Goal: Task Accomplishment & Management: Use online tool/utility

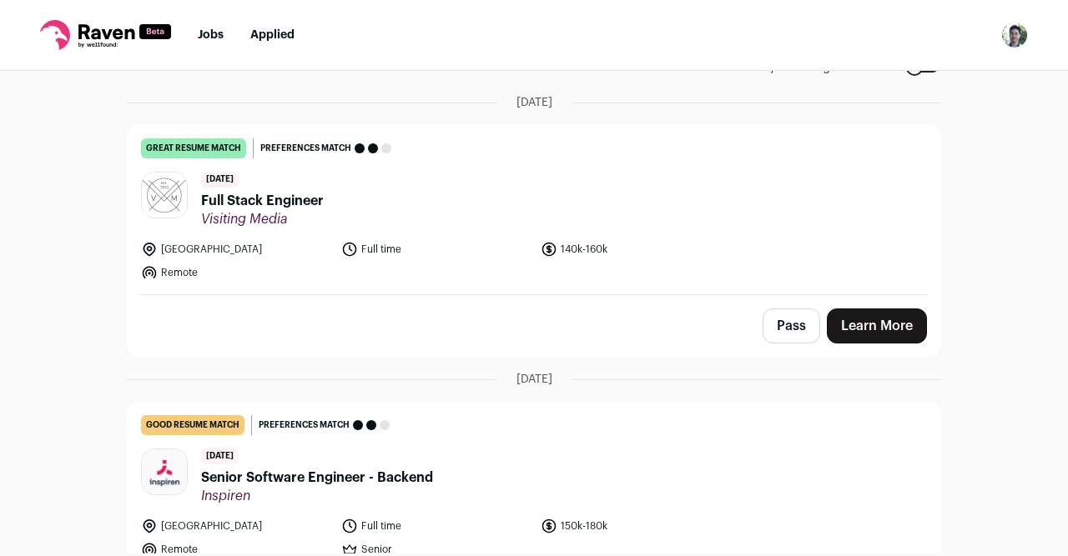
scroll to position [118, 0]
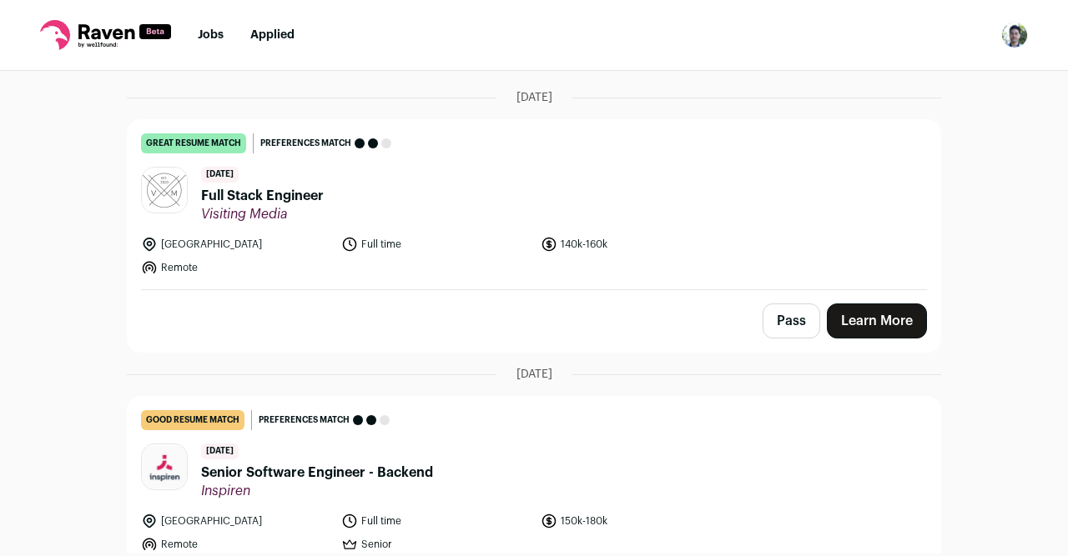
click at [311, 198] on span "Full Stack Engineer" at bounding box center [262, 196] width 123 height 20
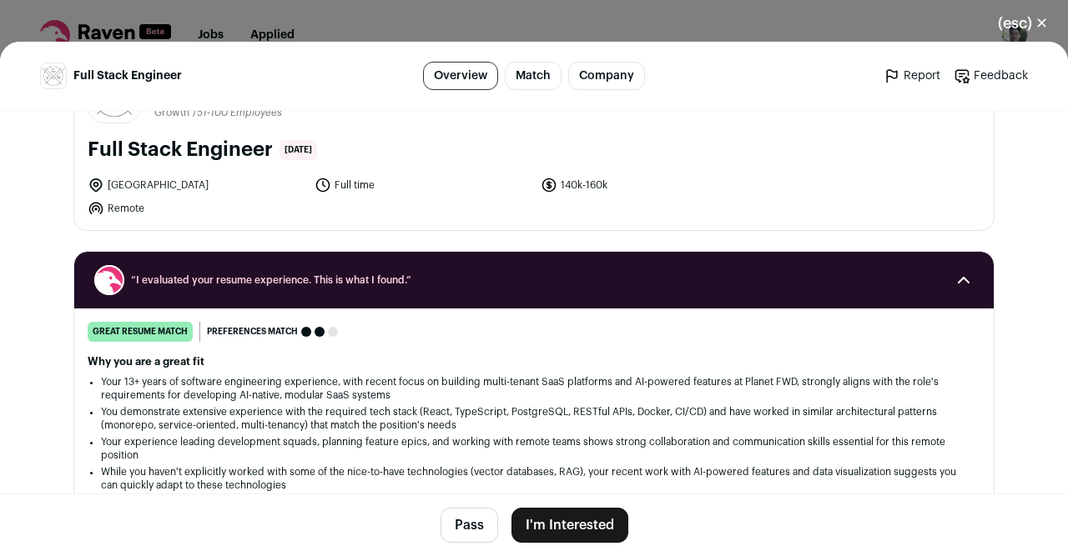
scroll to position [0, 0]
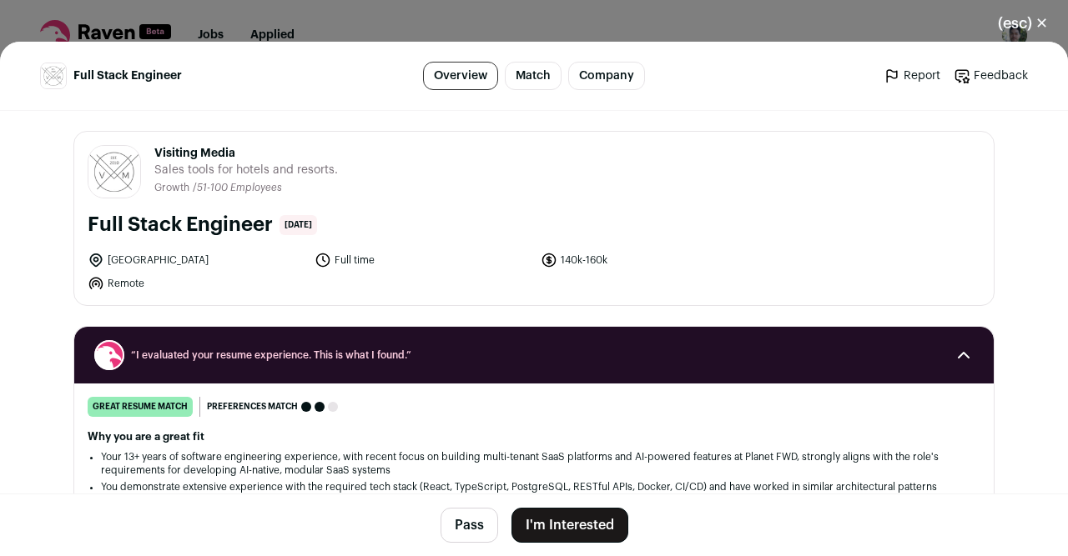
click at [1043, 24] on button "(esc) ✕" at bounding box center [1022, 23] width 90 height 37
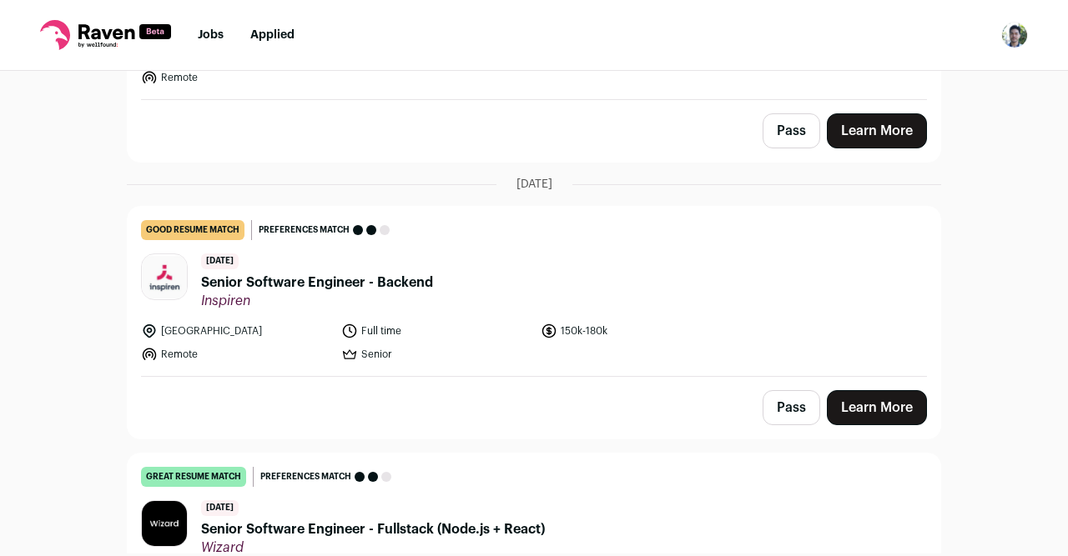
scroll to position [309, 0]
click at [748, 224] on div "good resume match You meet the must-have requirements but are missing some nice…" at bounding box center [534, 229] width 786 height 20
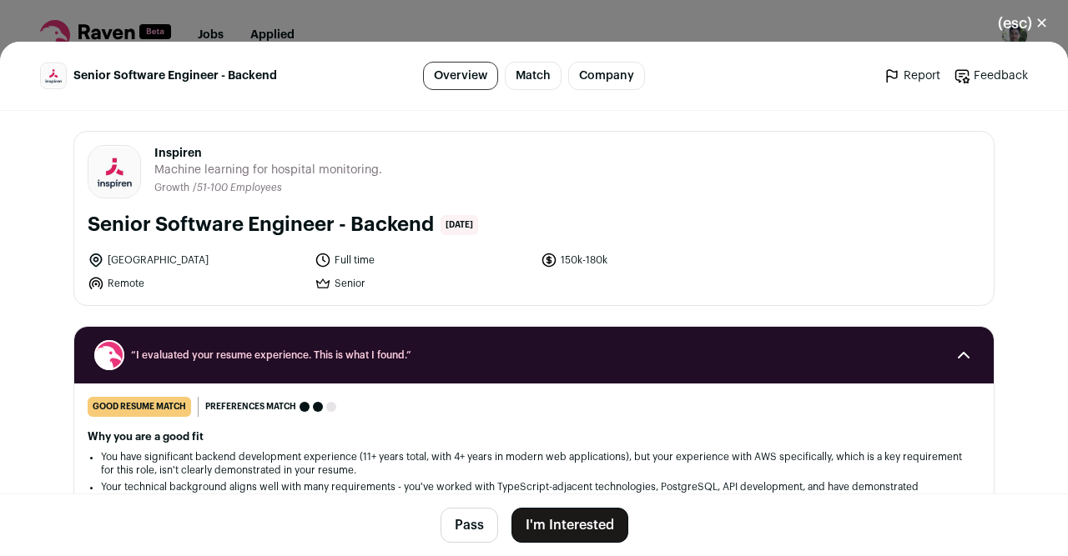
click at [1028, 30] on button "(esc) ✕" at bounding box center [1022, 23] width 90 height 37
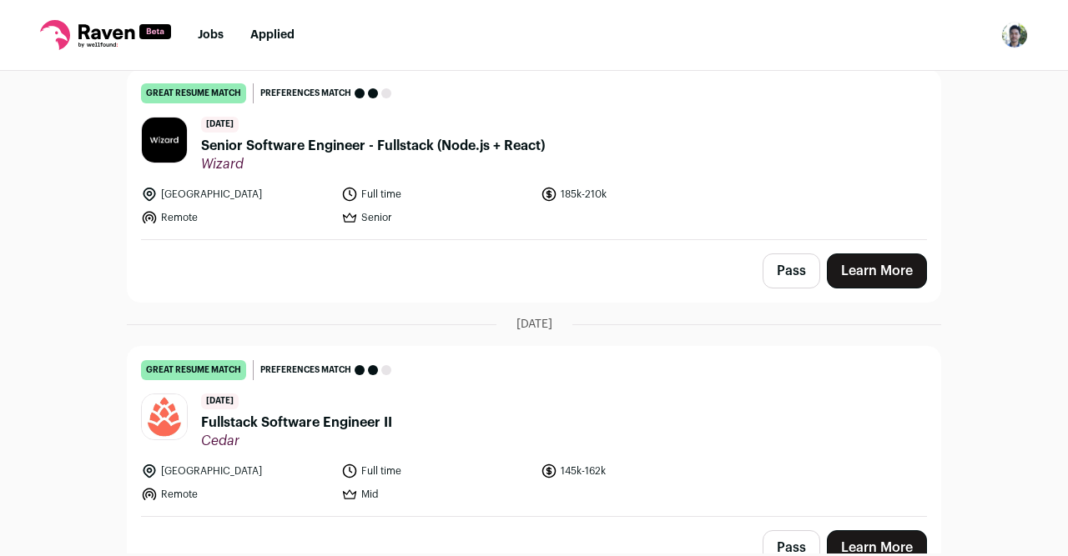
scroll to position [692, 0]
click at [617, 221] on ul "[GEOGRAPHIC_DATA] Full time 185k-210k Remote Senior" at bounding box center [436, 206] width 590 height 40
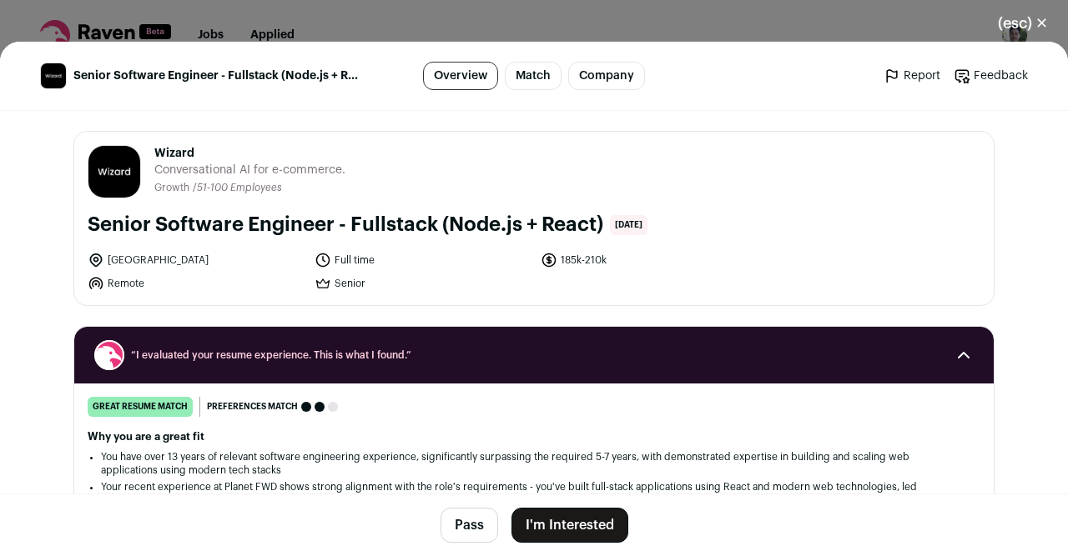
click at [1028, 26] on button "(esc) ✕" at bounding box center [1022, 23] width 90 height 37
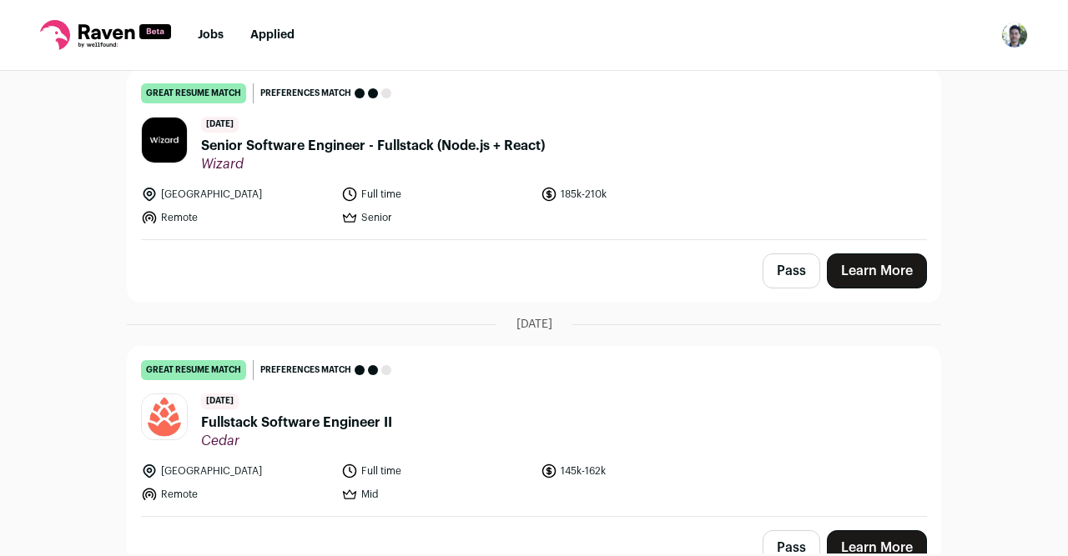
scroll to position [538, 0]
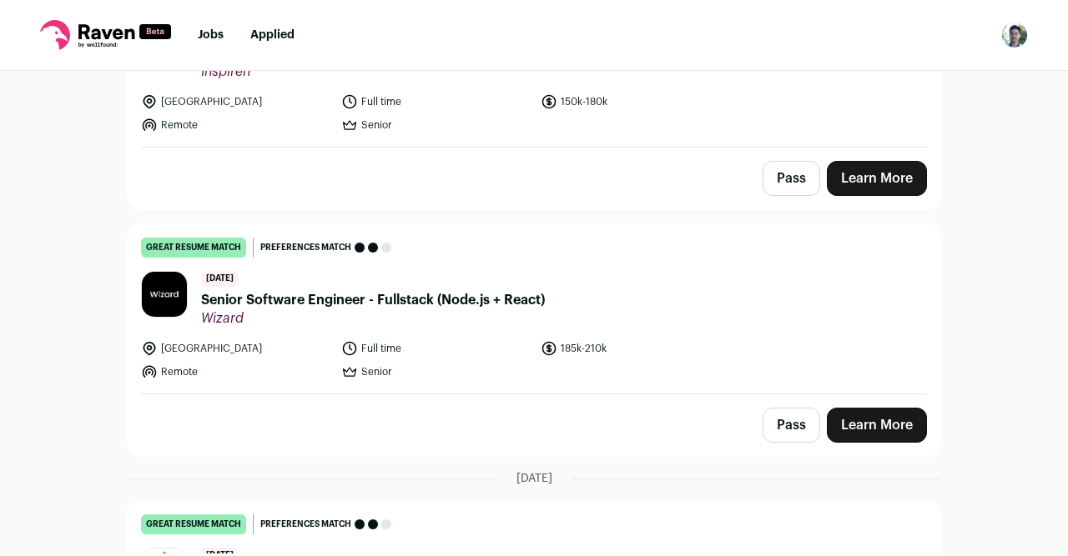
click at [495, 290] on span "Senior Software Engineer - Fullstack (Node.js + React)" at bounding box center [373, 300] width 344 height 20
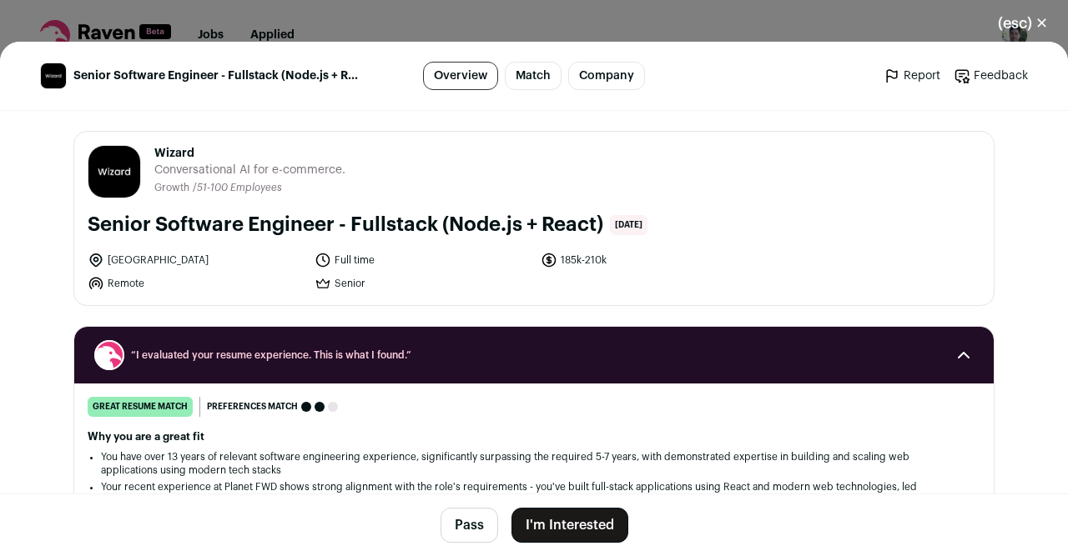
click at [1038, 39] on button "(esc) ✕" at bounding box center [1022, 23] width 90 height 37
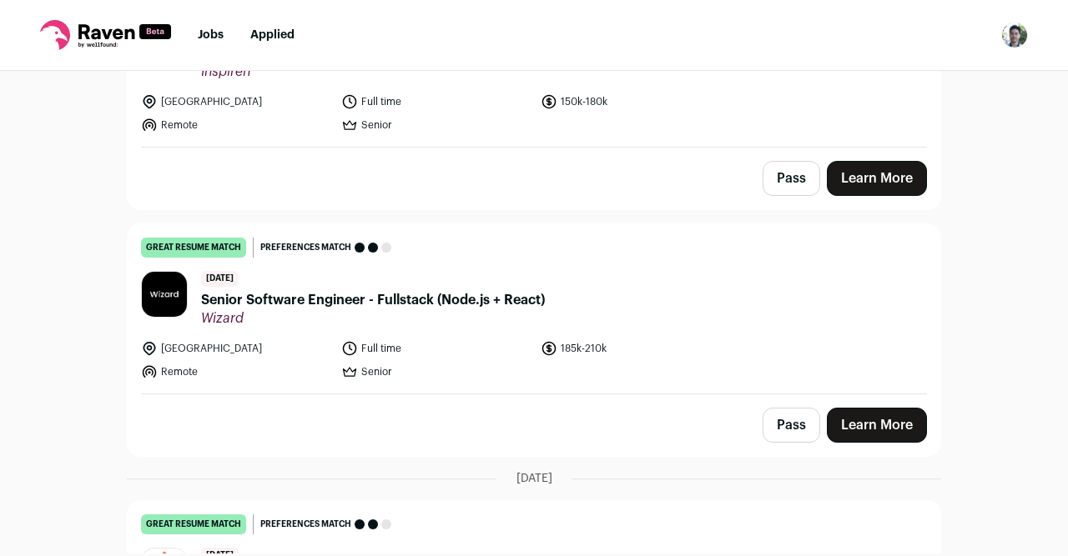
scroll to position [0, 0]
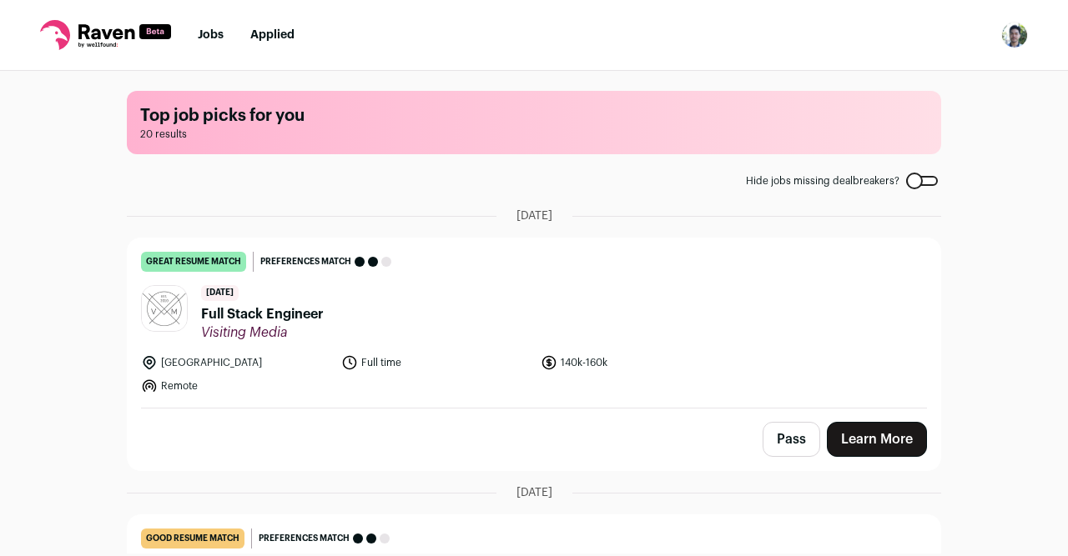
click at [350, 319] on header "[DATE] Full Stack Engineer Visiting Media" at bounding box center [534, 313] width 786 height 56
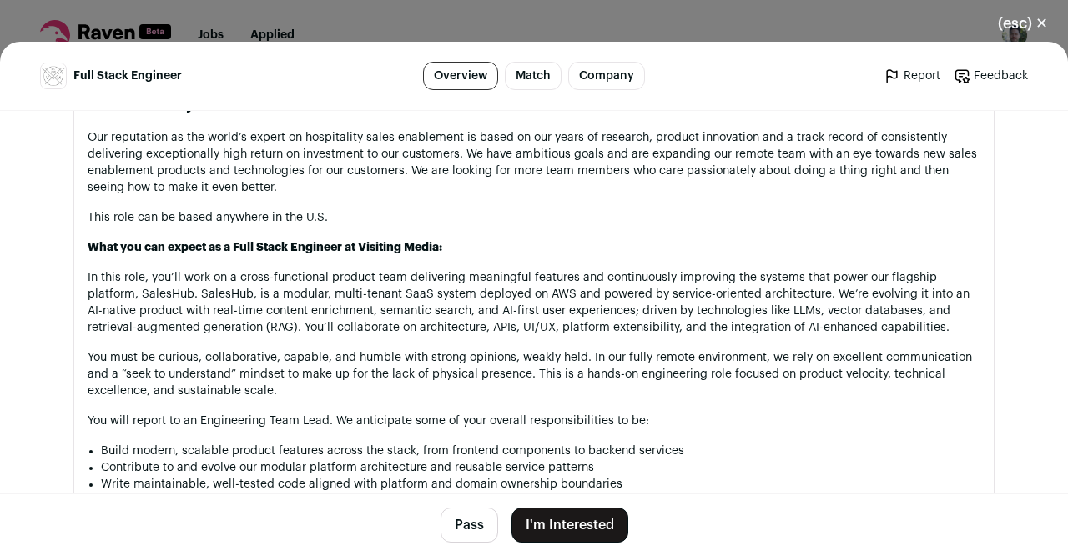
scroll to position [1134, 0]
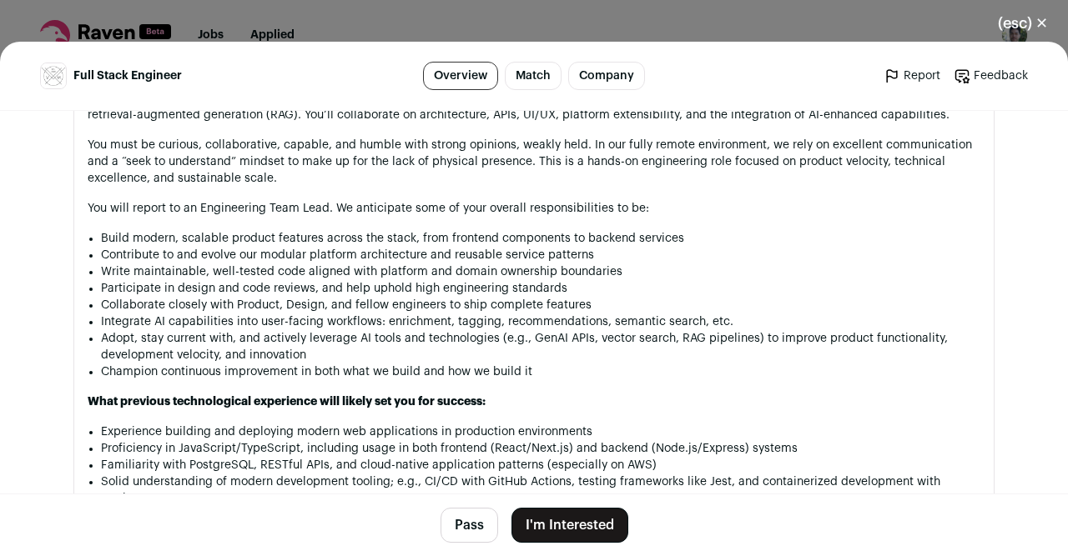
click at [456, 540] on button "Pass" at bounding box center [469, 525] width 58 height 35
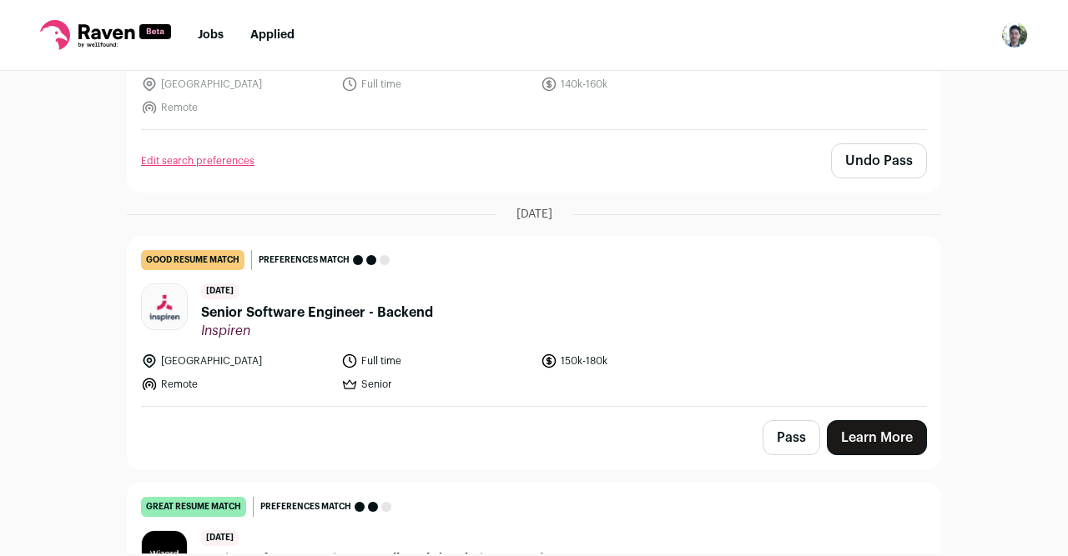
scroll to position [279, 0]
click at [781, 437] on button "Pass" at bounding box center [791, 437] width 58 height 35
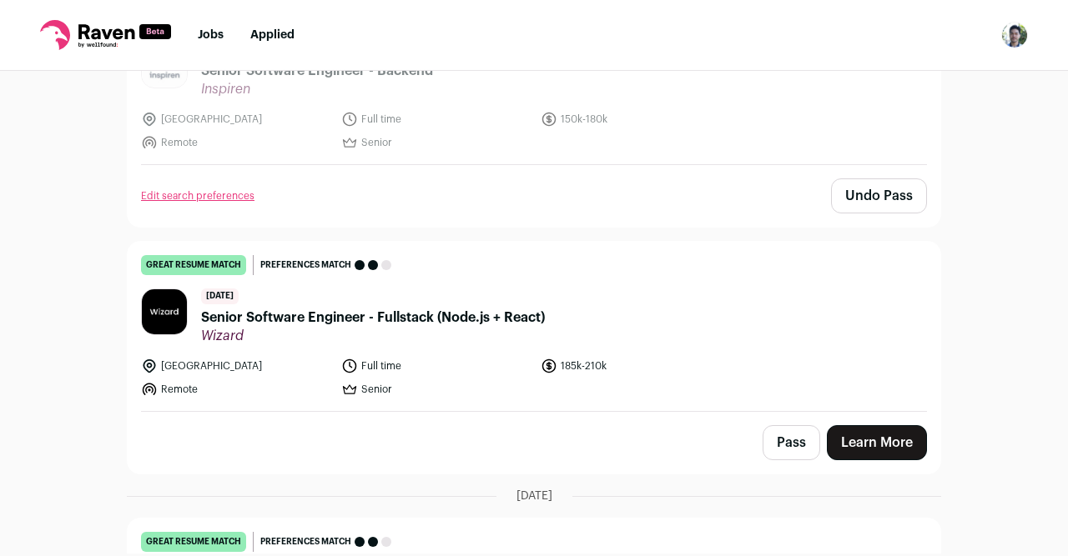
scroll to position [588, 0]
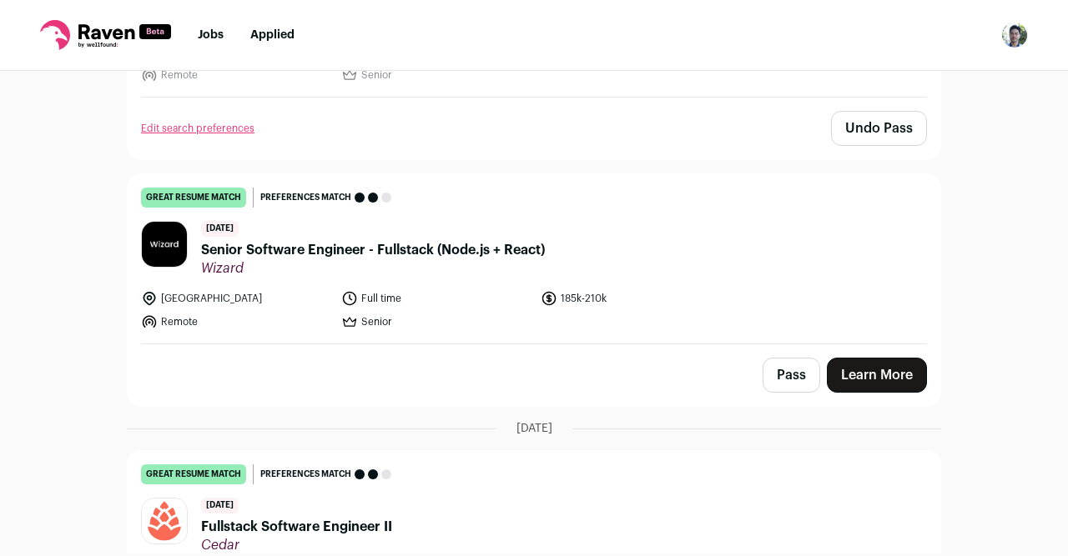
click at [507, 275] on link "great resume match You meet the must-have requirements, the nice-to-have requir…" at bounding box center [534, 258] width 812 height 169
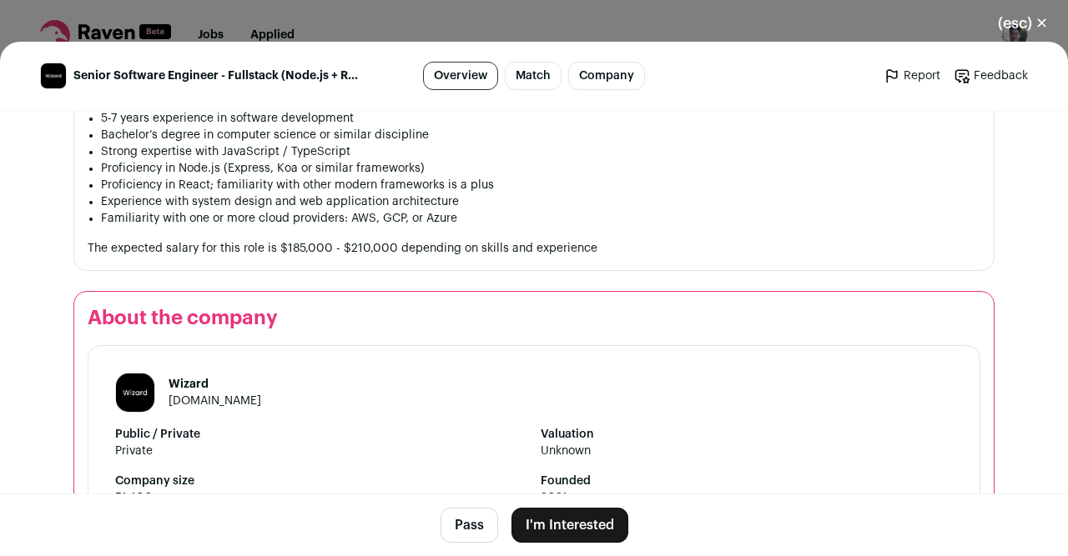
scroll to position [1491, 0]
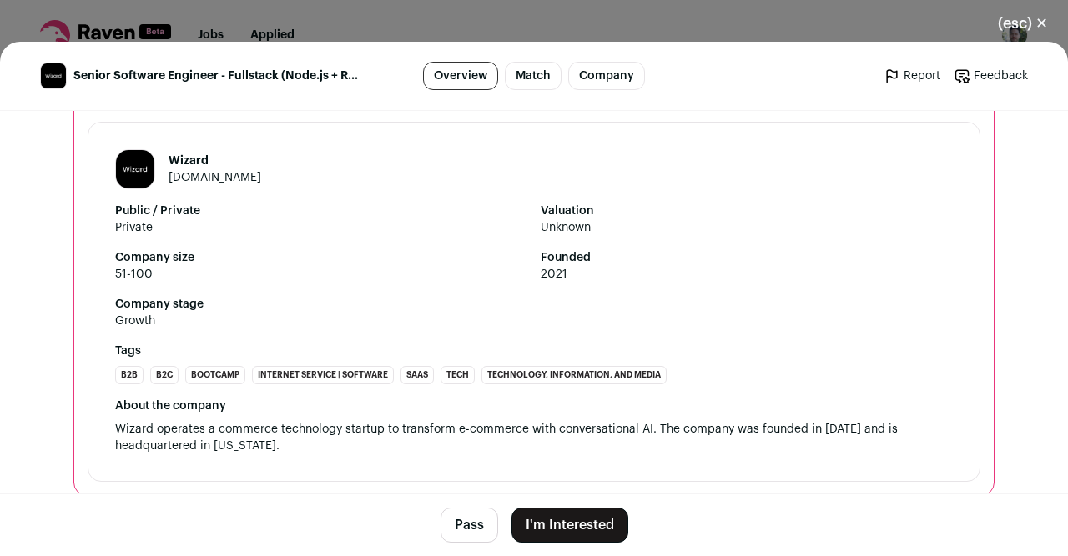
click at [478, 522] on button "Pass" at bounding box center [469, 525] width 58 height 35
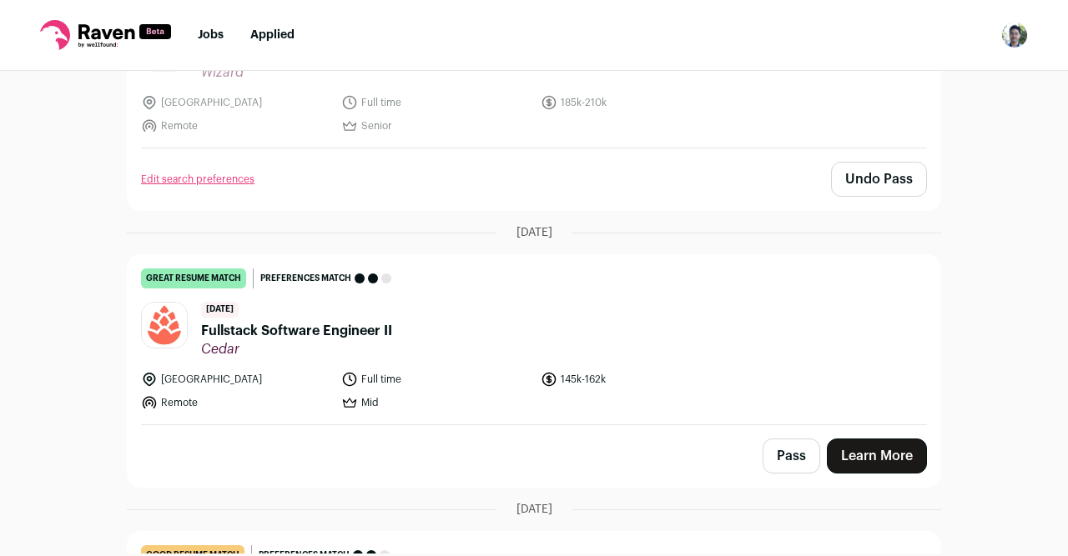
scroll to position [862, 0]
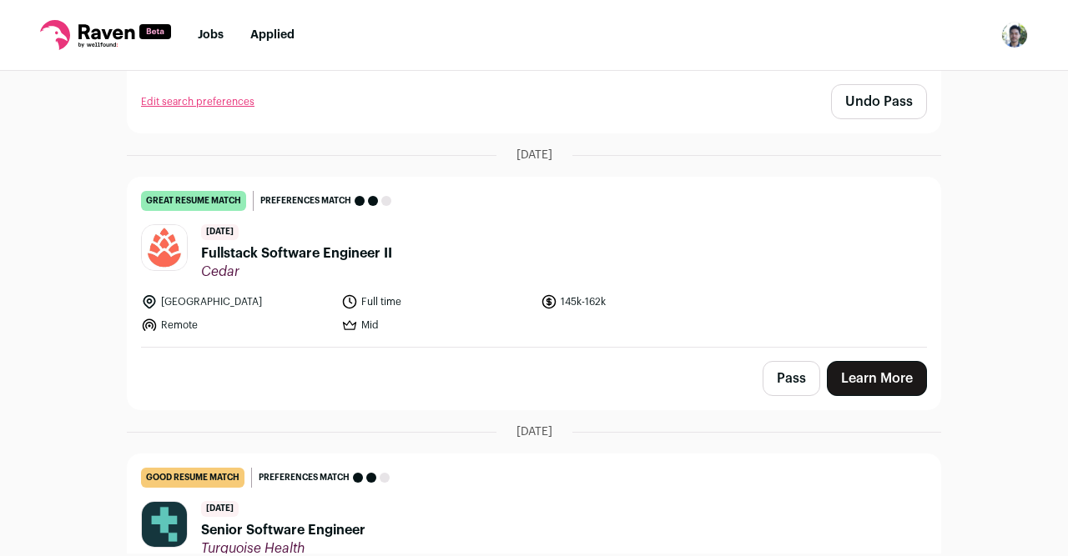
click at [549, 270] on header "[DATE] Fullstack Software Engineer II Cedar" at bounding box center [534, 252] width 786 height 56
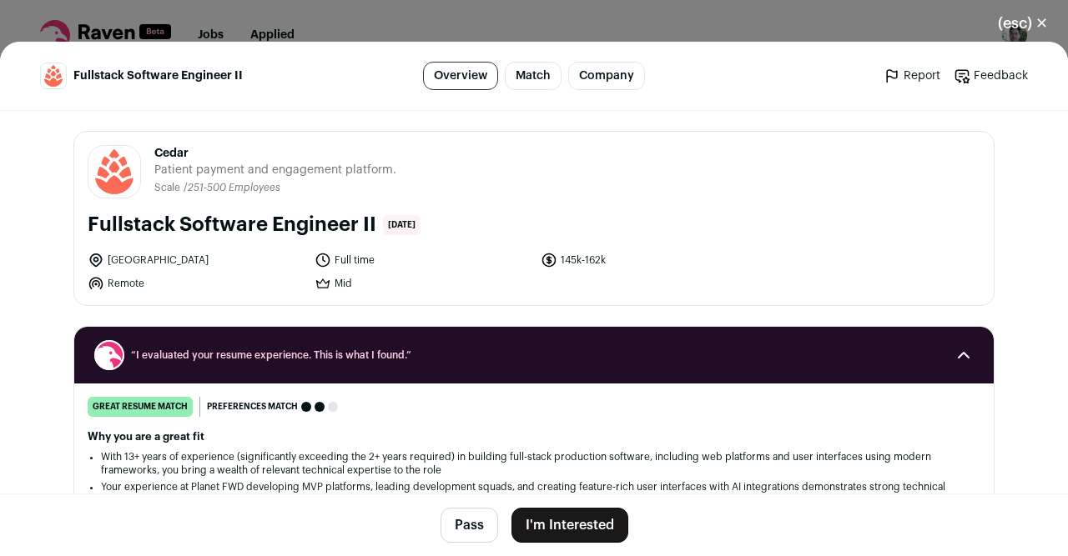
click at [485, 528] on button "Pass" at bounding box center [469, 525] width 58 height 35
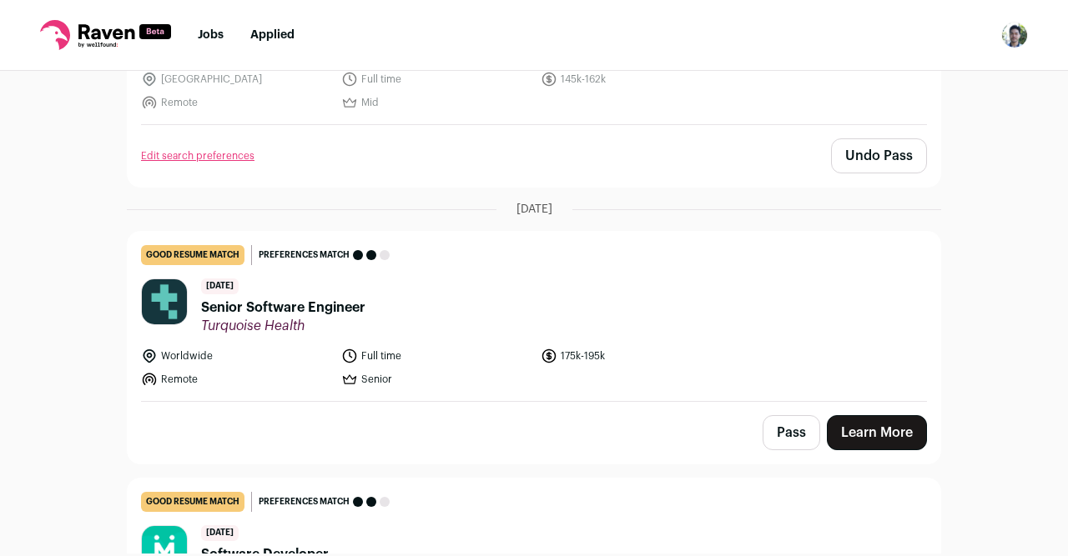
scroll to position [1088, 0]
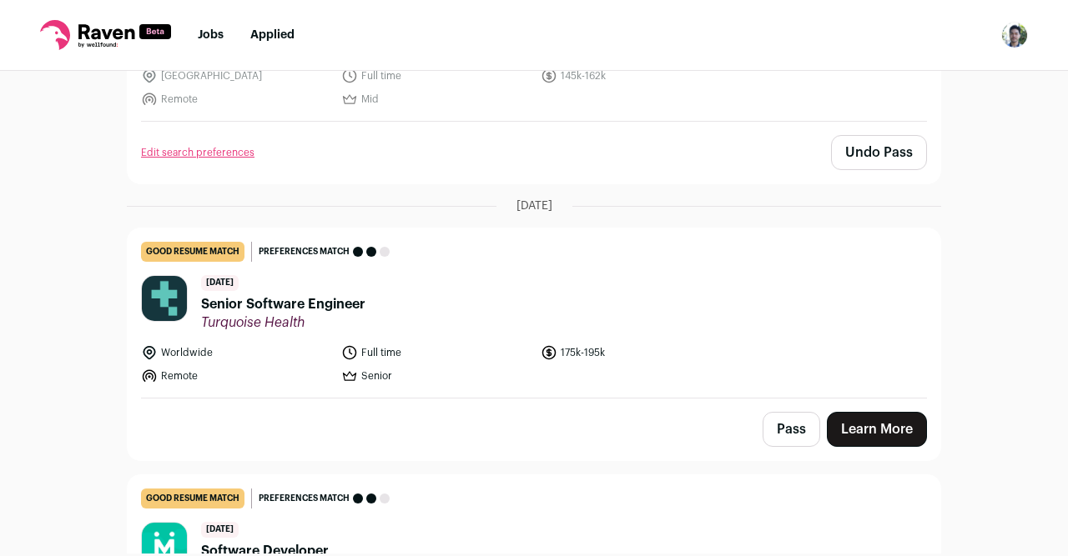
click at [530, 306] on header "[DATE] Senior Software Engineer Turquoise Health" at bounding box center [534, 303] width 786 height 56
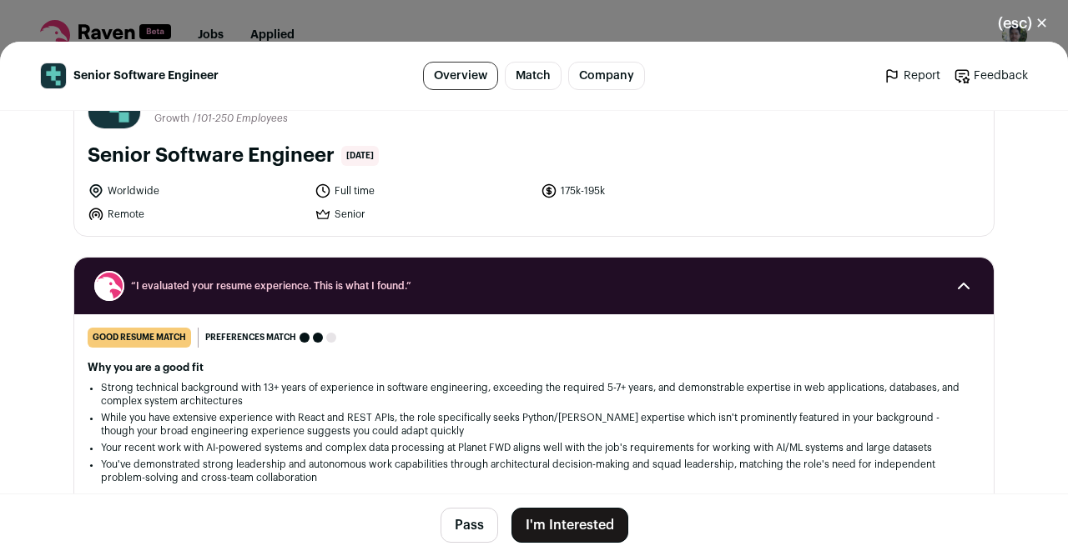
scroll to position [73, 0]
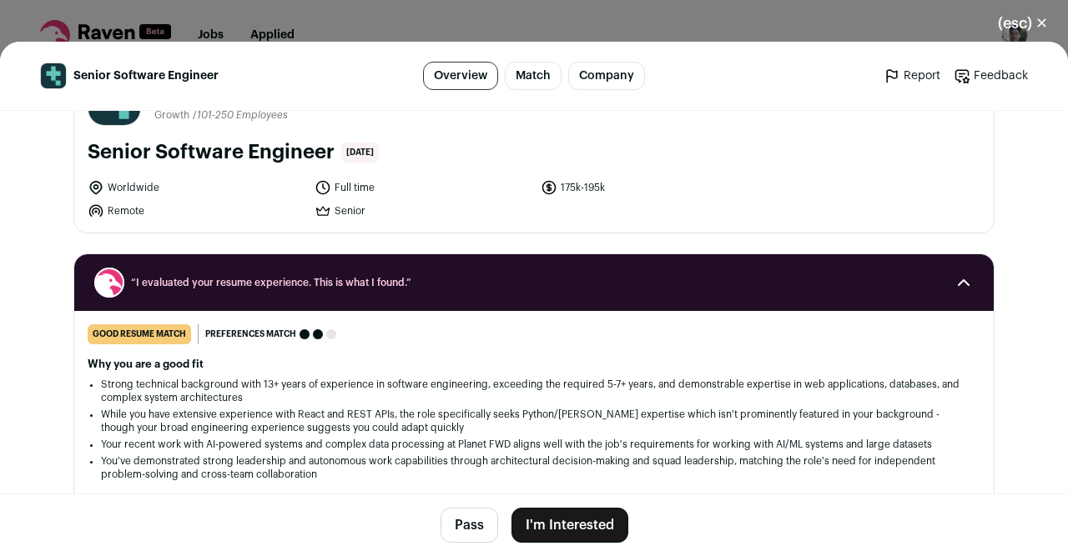
click at [485, 522] on button "Pass" at bounding box center [469, 525] width 58 height 35
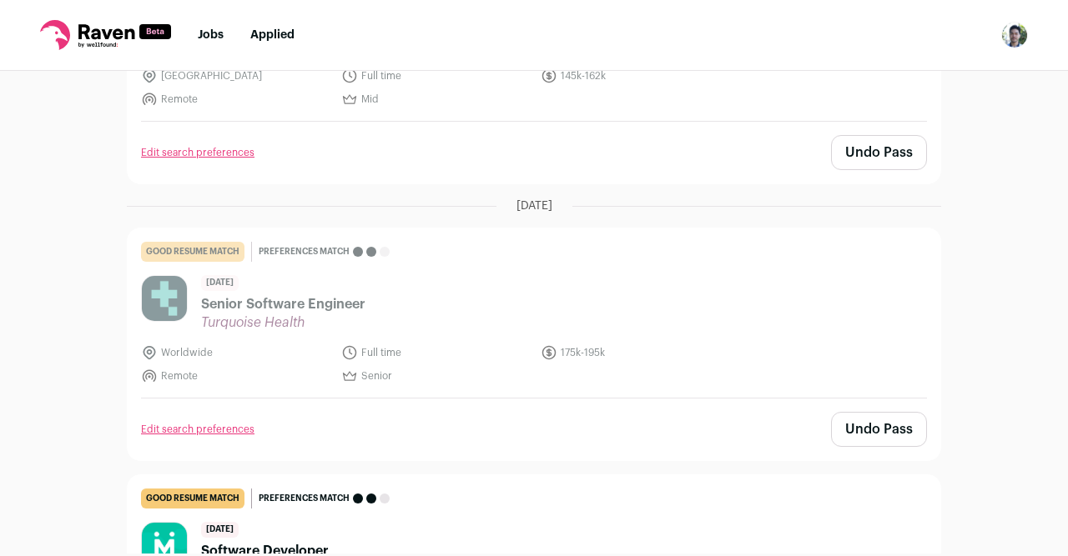
scroll to position [1339, 0]
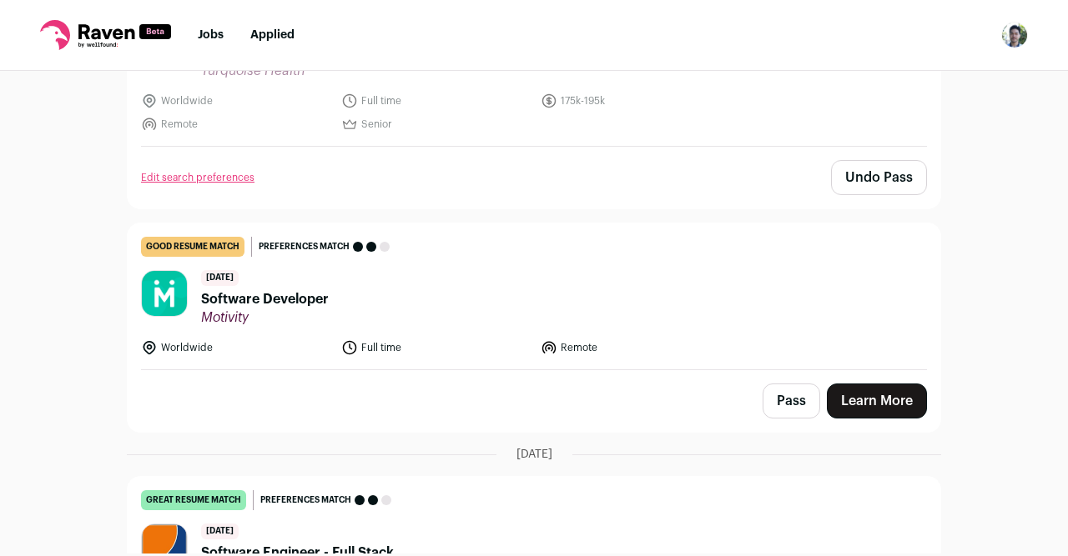
click at [520, 293] on header "[DATE] Software Developer Motivity" at bounding box center [534, 298] width 786 height 56
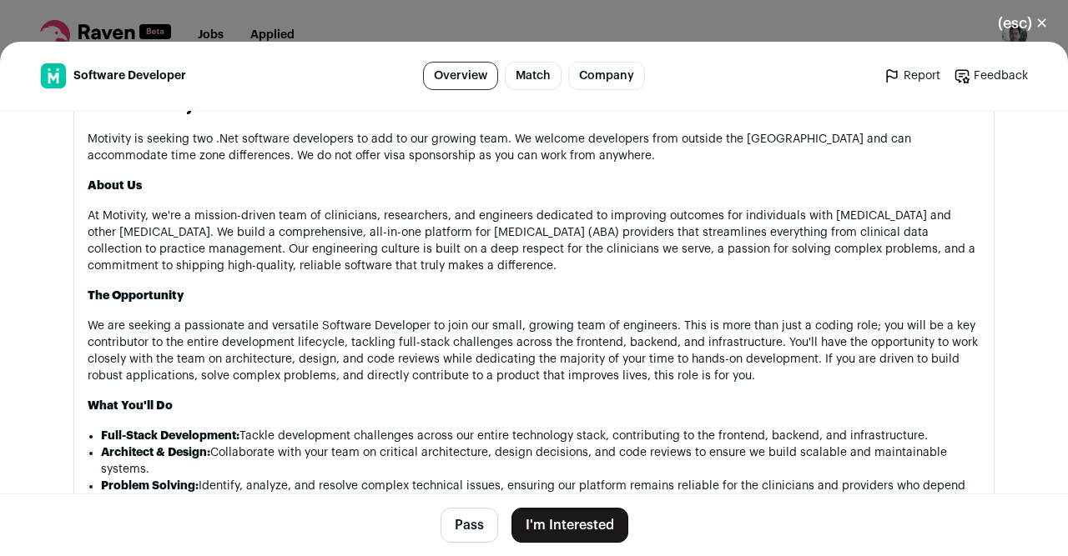
scroll to position [825, 0]
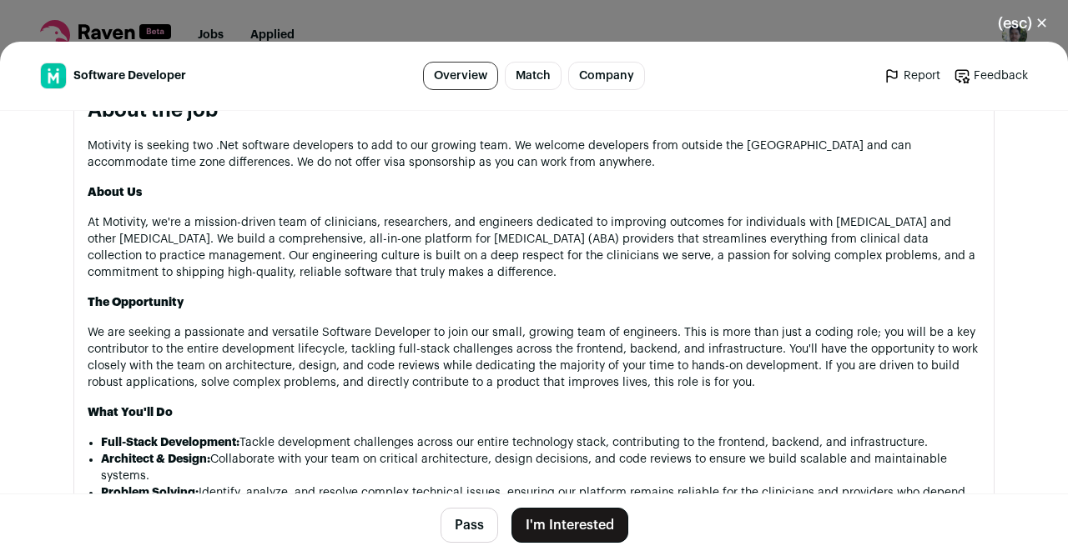
click at [118, 159] on p "Motivity is seeking two .Net software developers to add to our growing team. We…" at bounding box center [534, 154] width 892 height 33
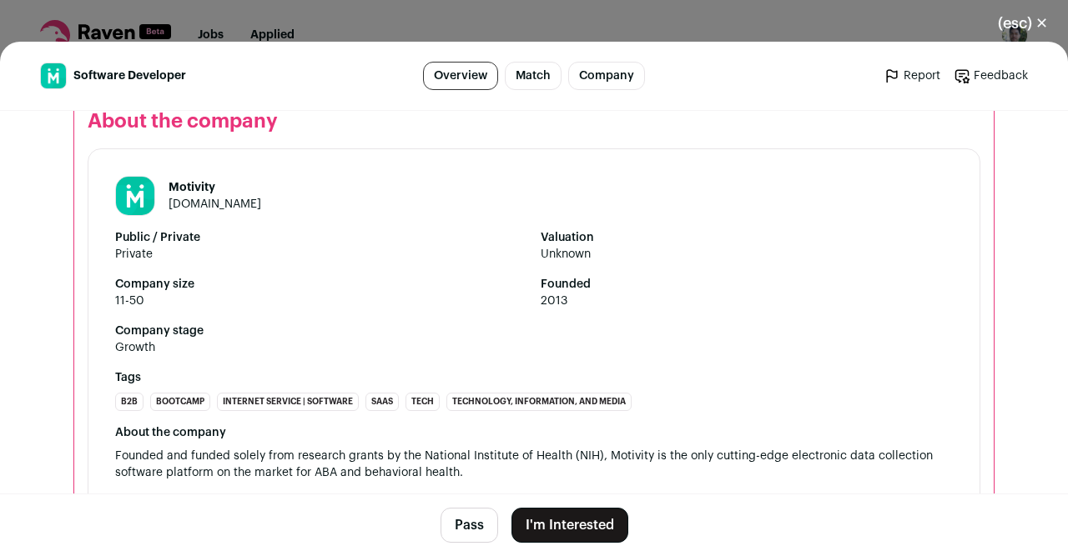
scroll to position [1755, 0]
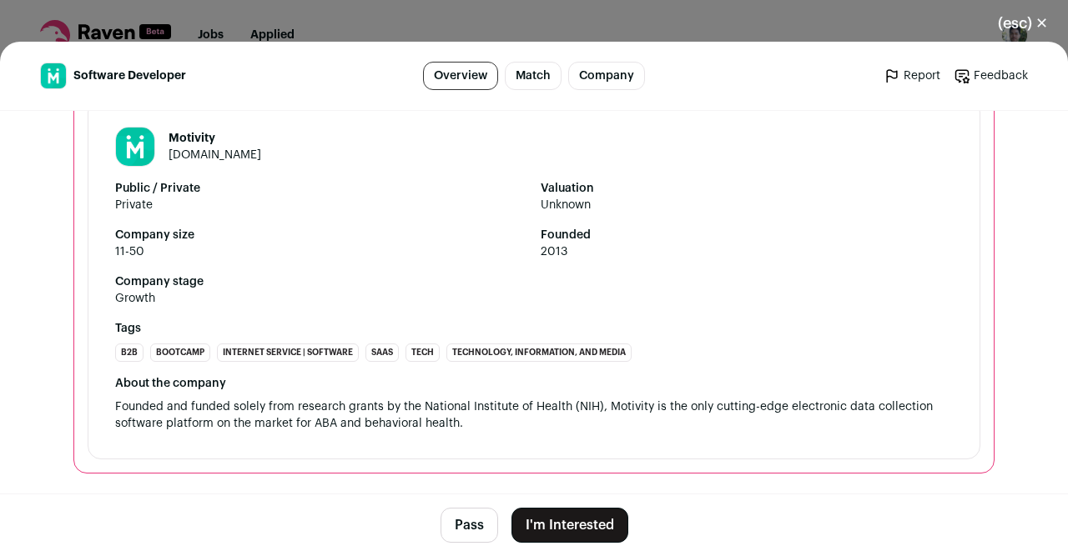
click at [266, 406] on span "Founded and funded solely from research grants by the National Institute of Hea…" at bounding box center [525, 415] width 821 height 28
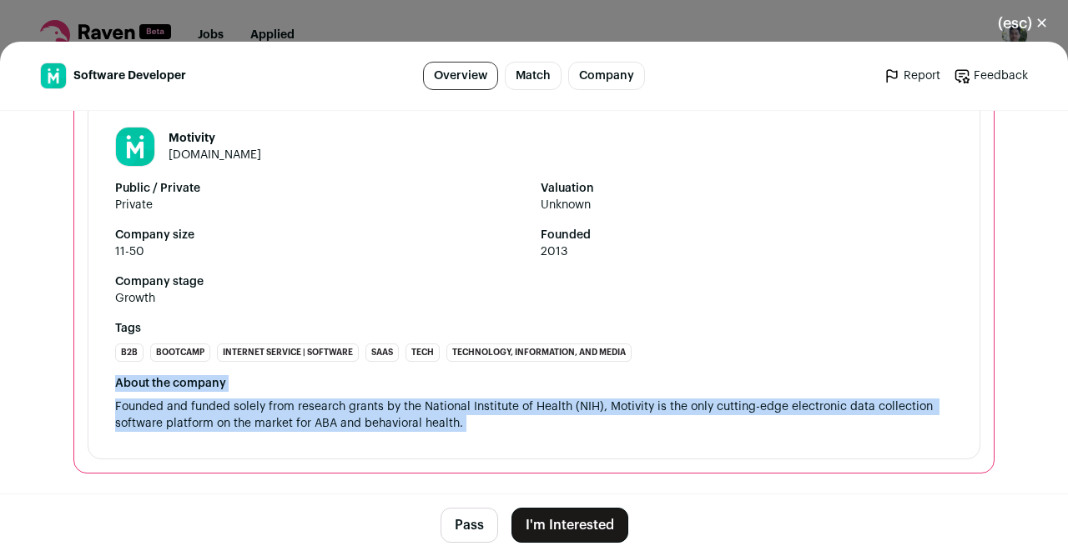
click at [266, 406] on span "Founded and funded solely from research grants by the National Institute of Hea…" at bounding box center [525, 415] width 821 height 28
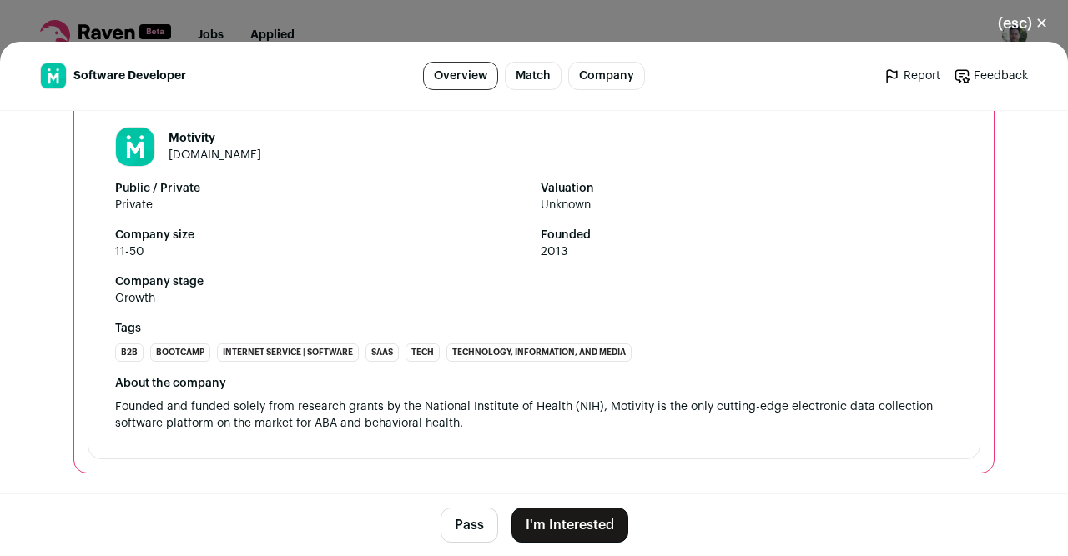
click at [506, 450] on div "Motivity [DOMAIN_NAME] Public / Private Private Valuation Unknown Company size …" at bounding box center [534, 279] width 892 height 360
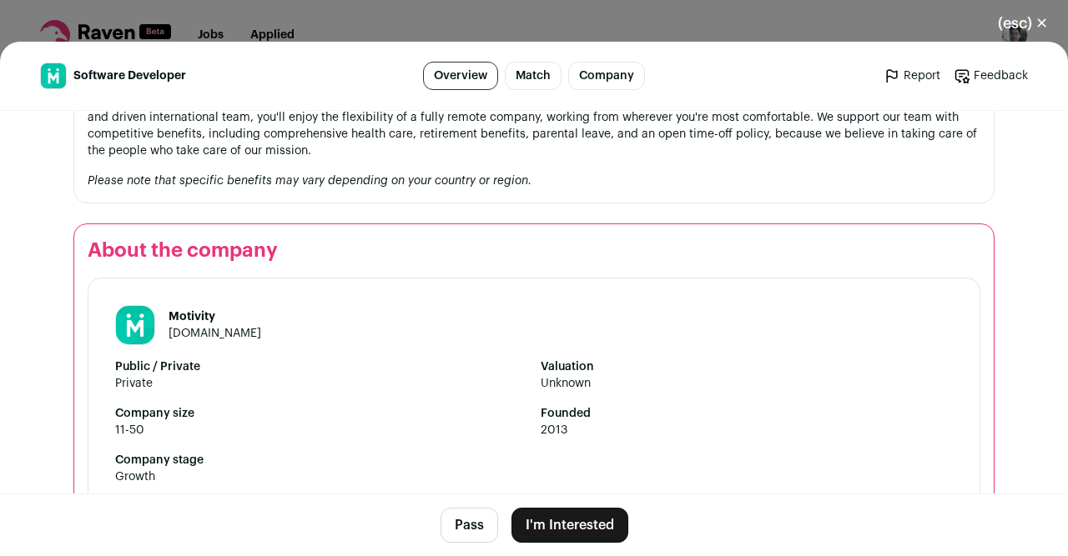
scroll to position [1563, 0]
click at [214, 340] on link "[DOMAIN_NAME]" at bounding box center [214, 335] width 93 height 12
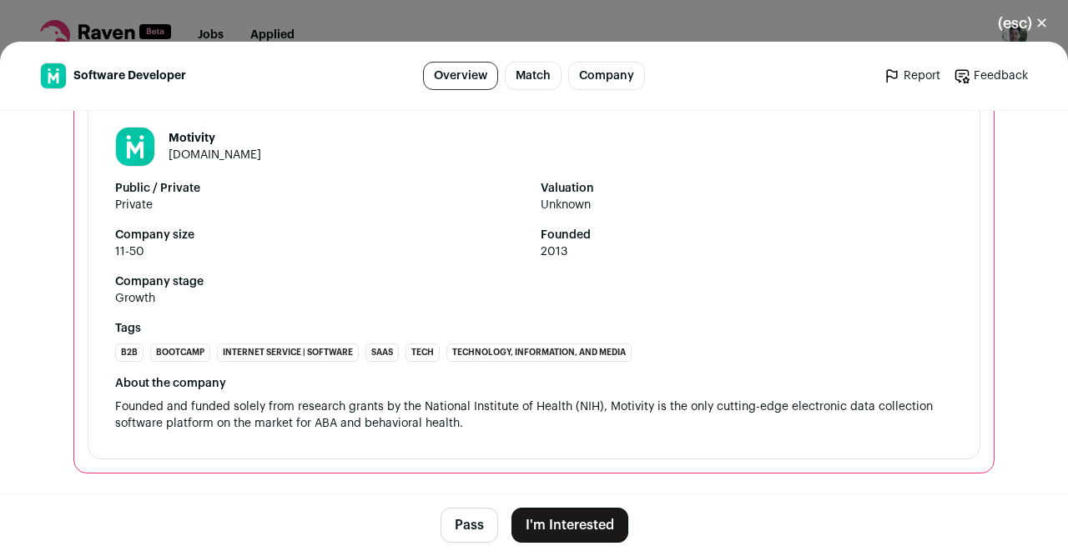
click at [588, 525] on button "I'm Interested" at bounding box center [569, 525] width 117 height 35
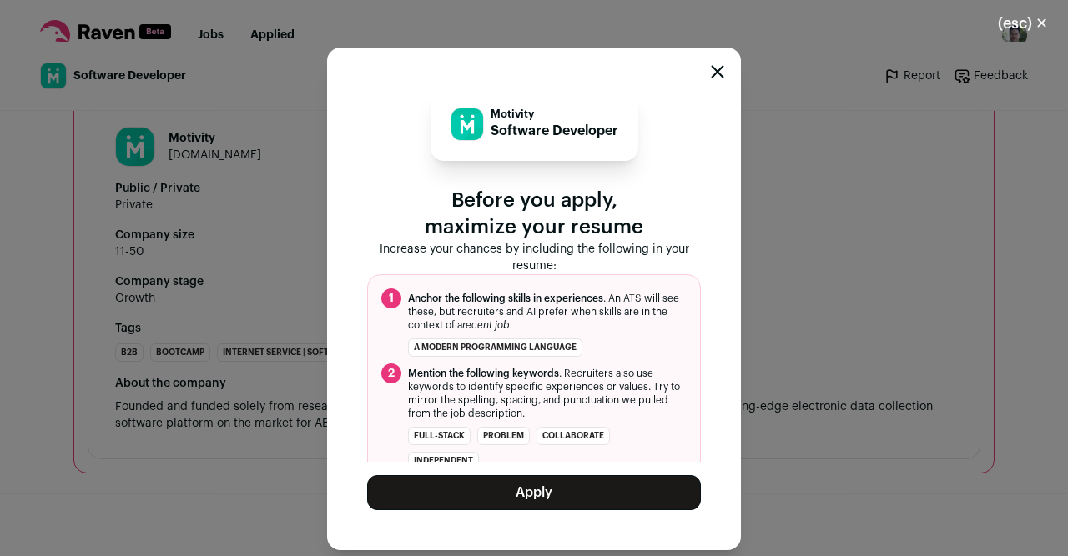
click at [713, 73] on icon "Close modal" at bounding box center [717, 71] width 13 height 13
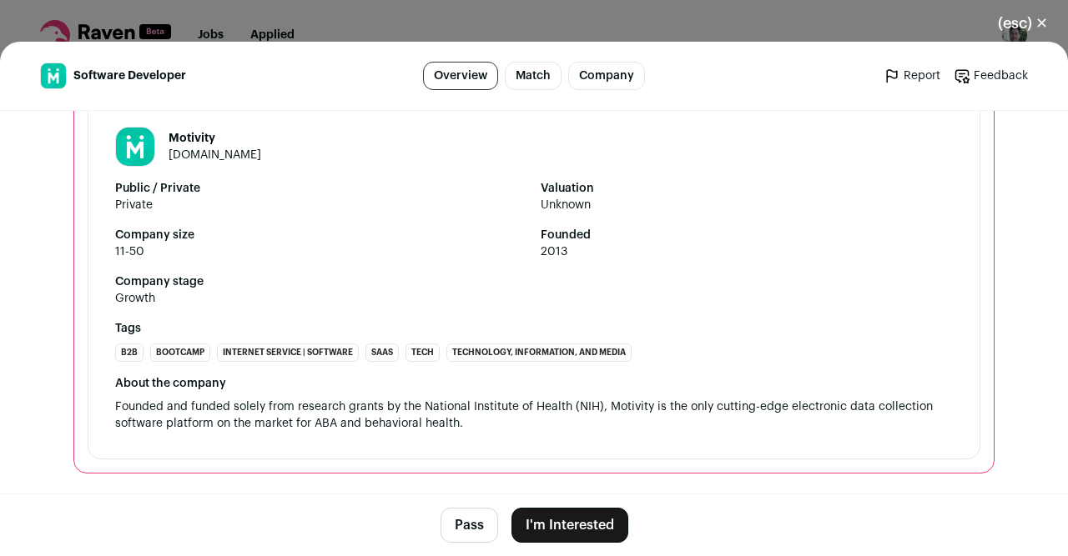
click at [1010, 15] on button "(esc) ✕" at bounding box center [1022, 23] width 90 height 37
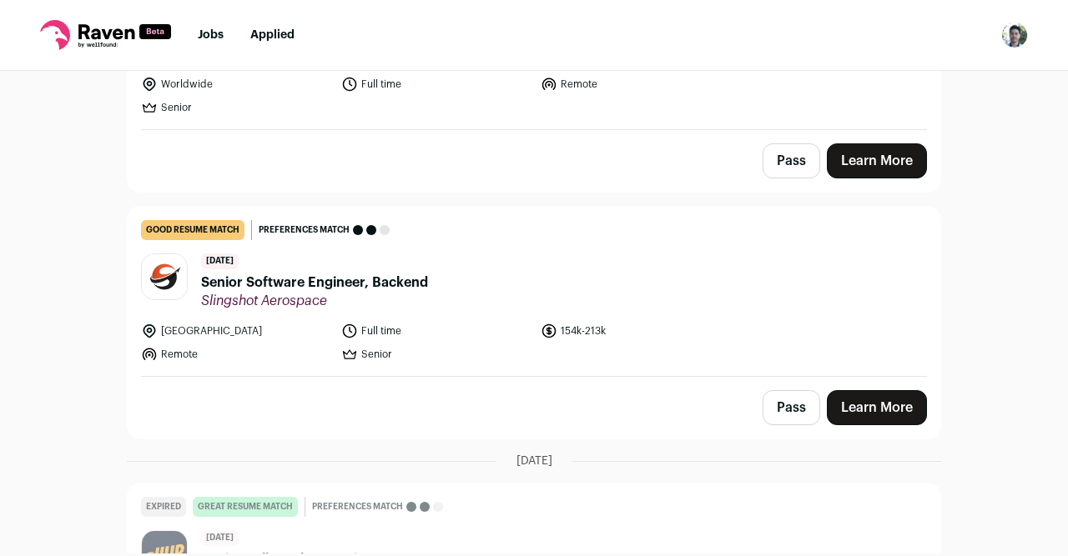
scroll to position [4471, 0]
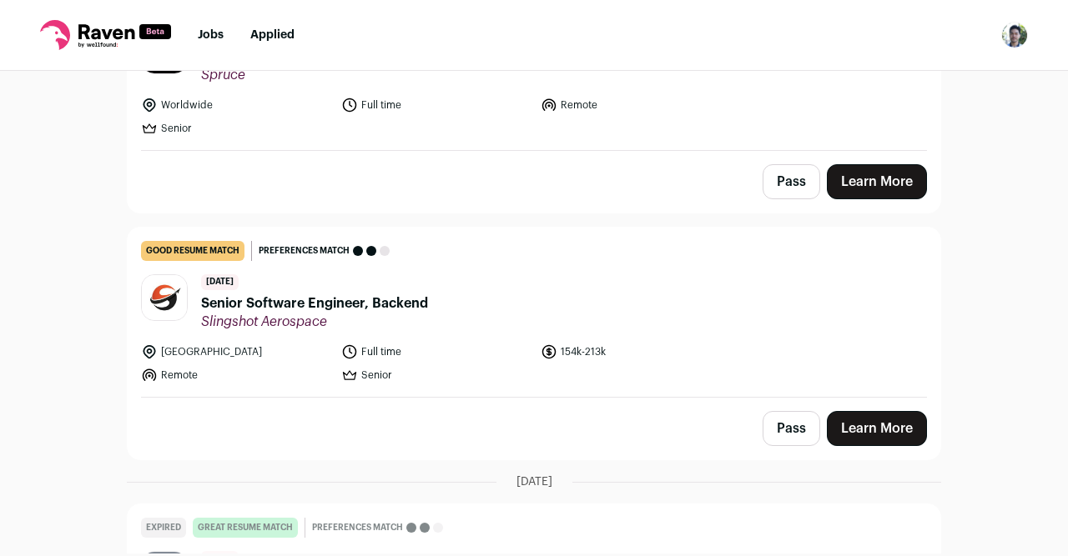
click at [550, 284] on header "[DATE] Senior Software Engineer, Backend Slingshot Aerospace" at bounding box center [534, 302] width 786 height 56
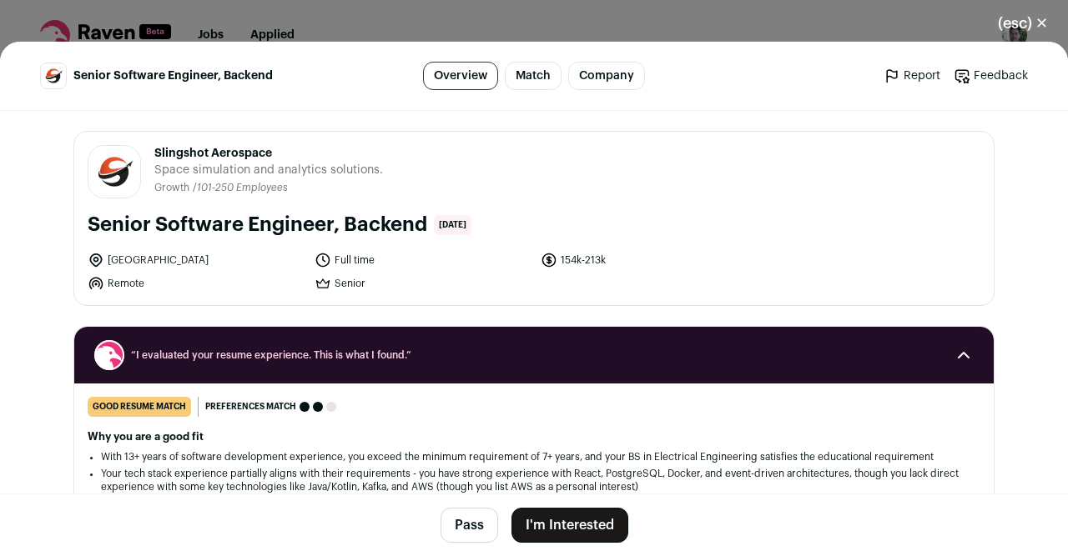
click at [480, 535] on button "Pass" at bounding box center [469, 525] width 58 height 35
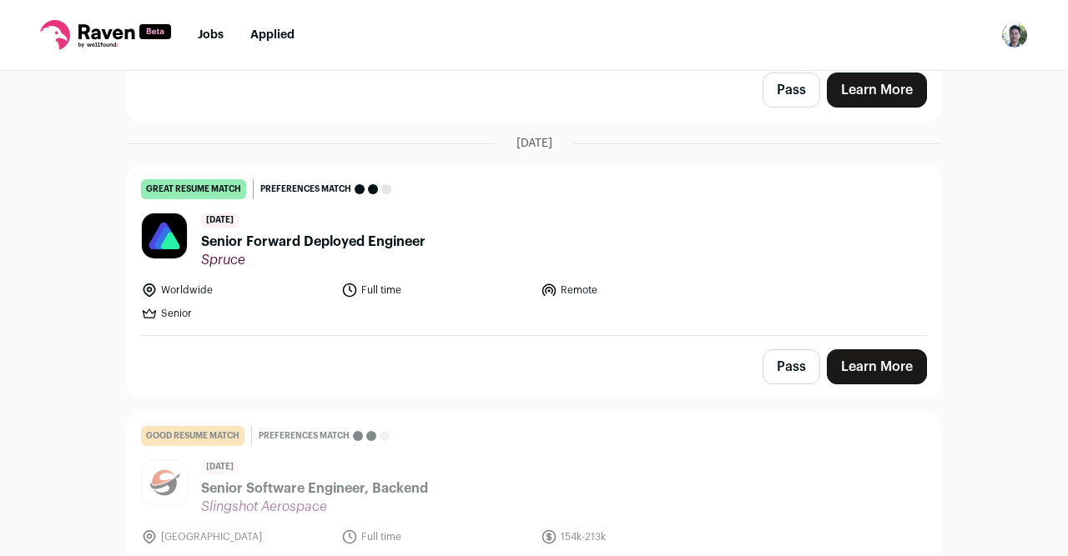
scroll to position [2955, 0]
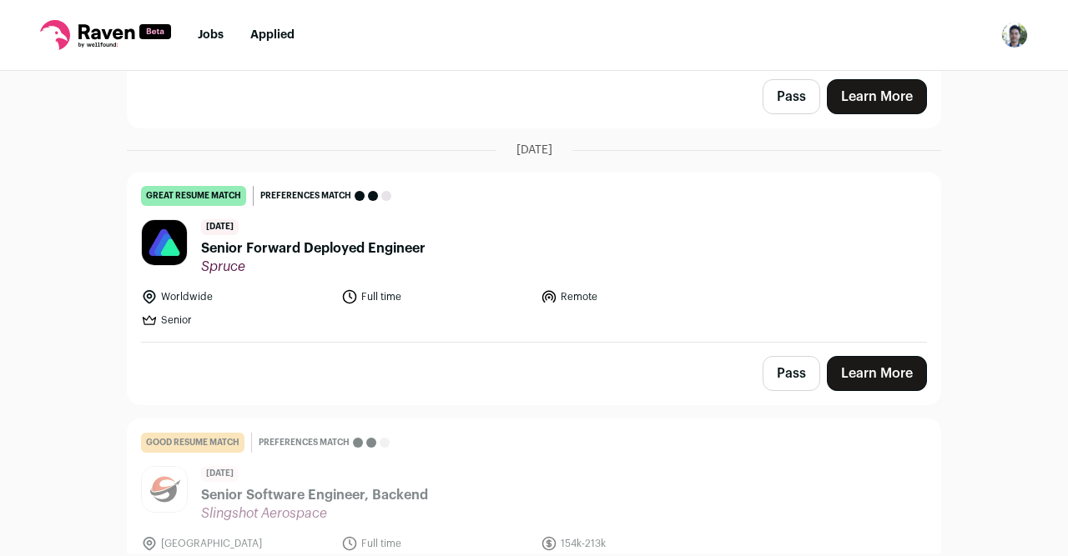
click at [487, 289] on ul "Worldwide Full time Remote Senior" at bounding box center [436, 309] width 590 height 40
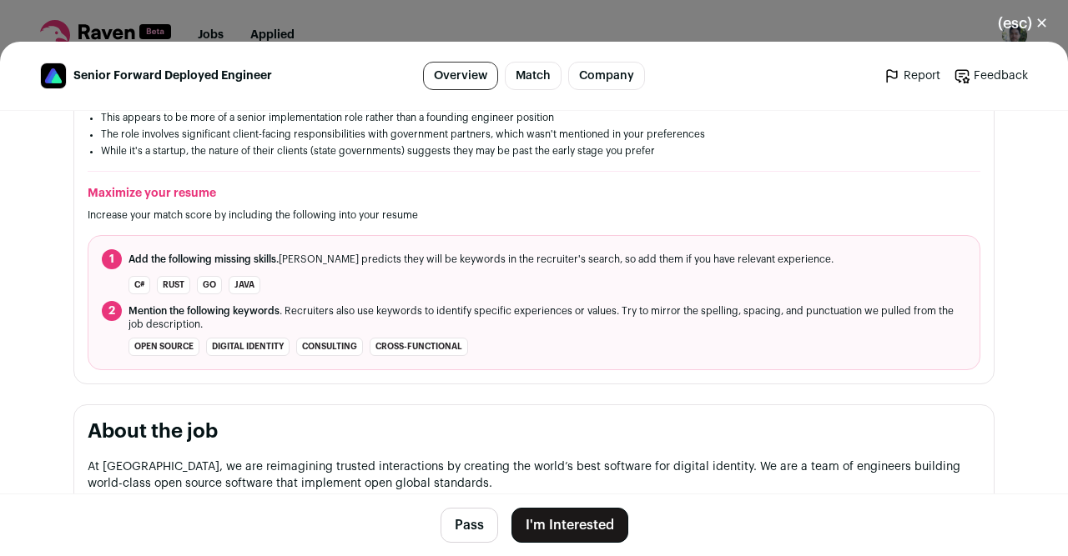
scroll to position [550, 0]
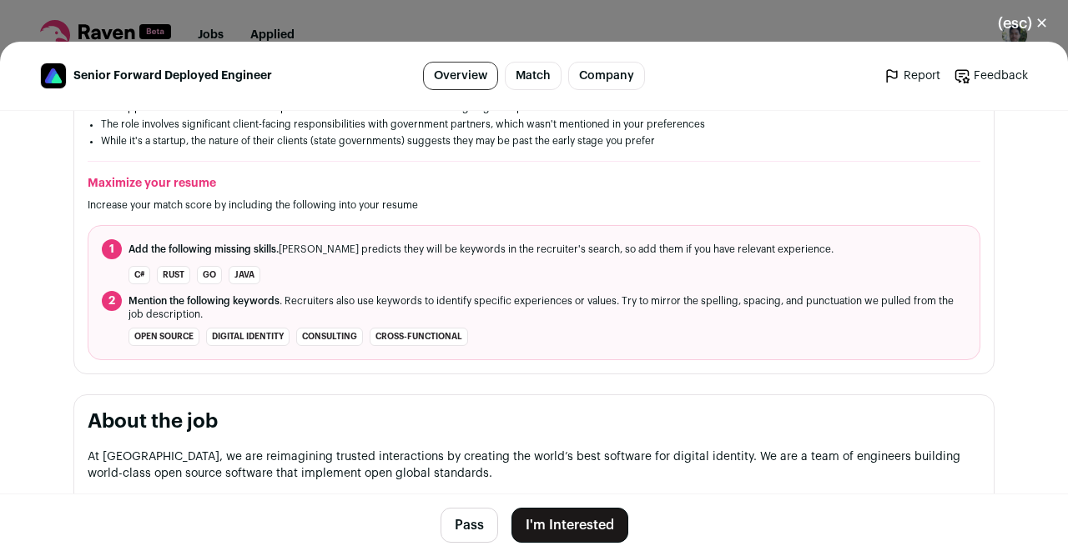
click at [478, 531] on button "Pass" at bounding box center [469, 525] width 58 height 35
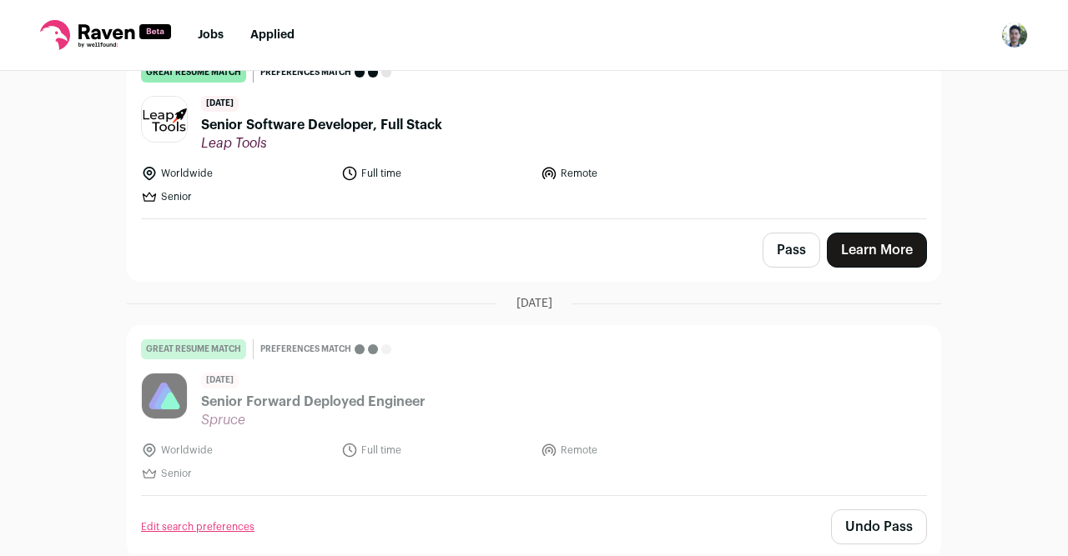
scroll to position [2592, 0]
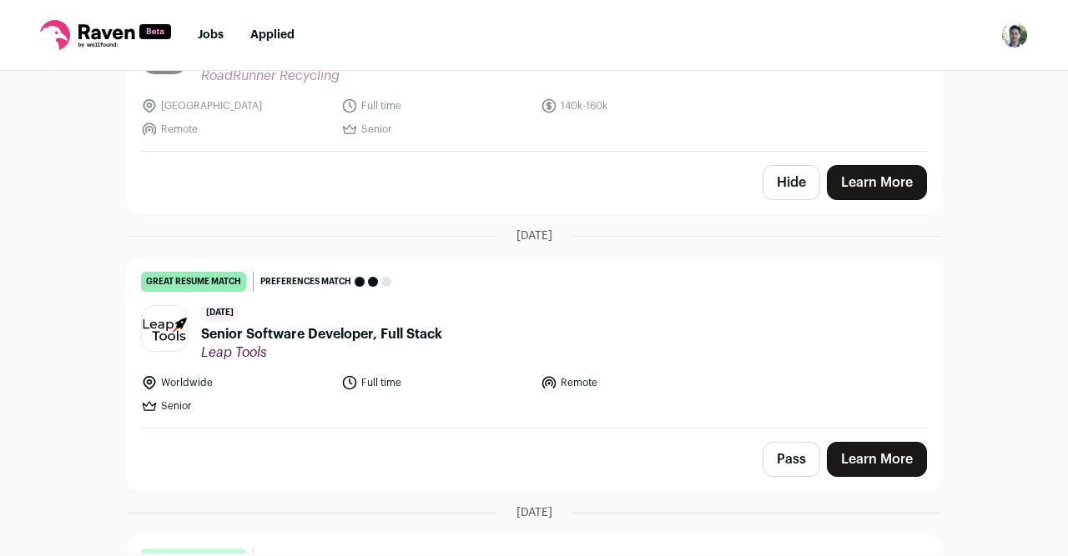
click at [523, 305] on header "[DATE] Senior Software Developer, Full Stack Leap Tools" at bounding box center [534, 333] width 786 height 56
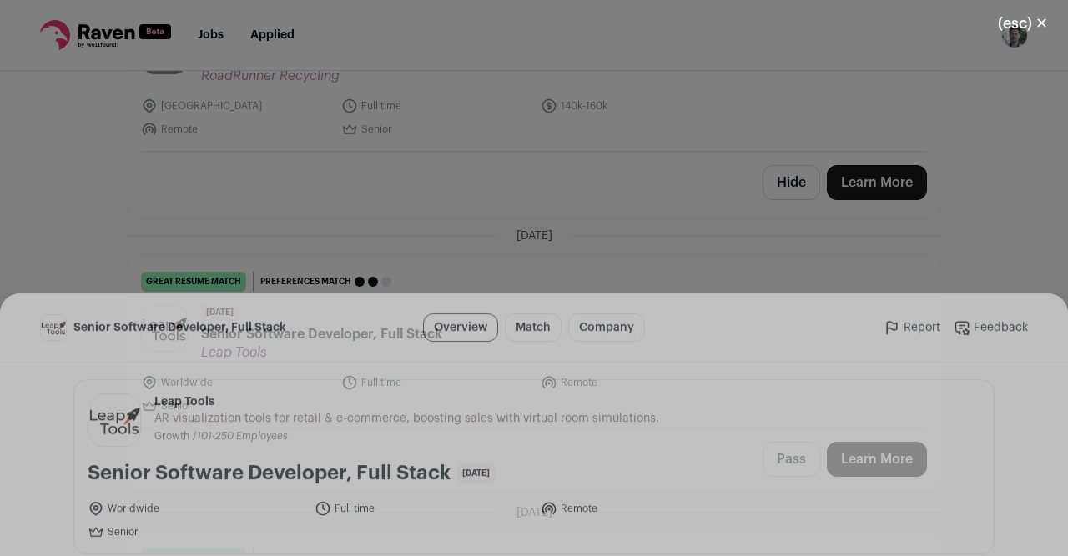
scroll to position [1, 0]
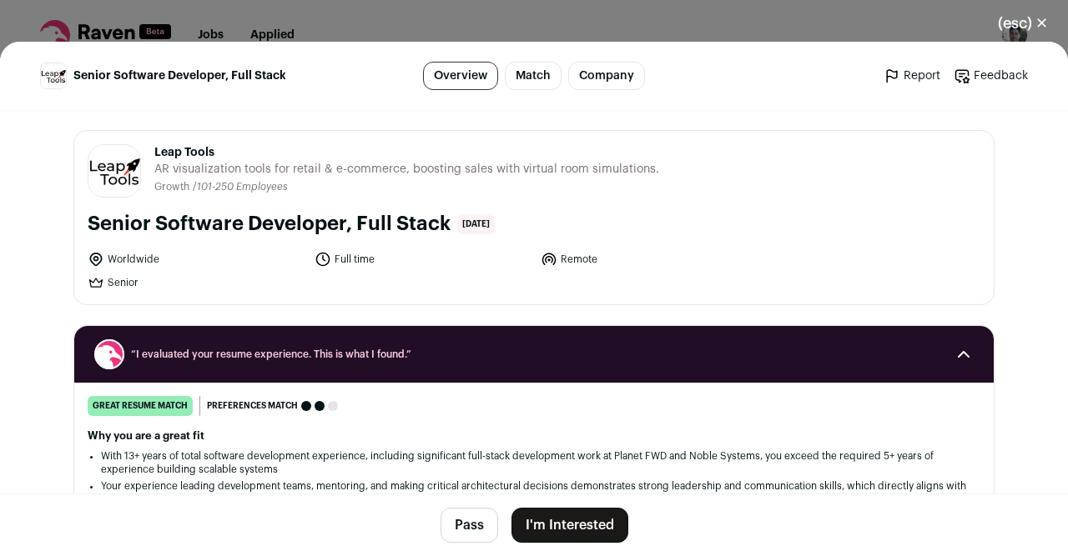
click at [475, 541] on button "Pass" at bounding box center [469, 525] width 58 height 35
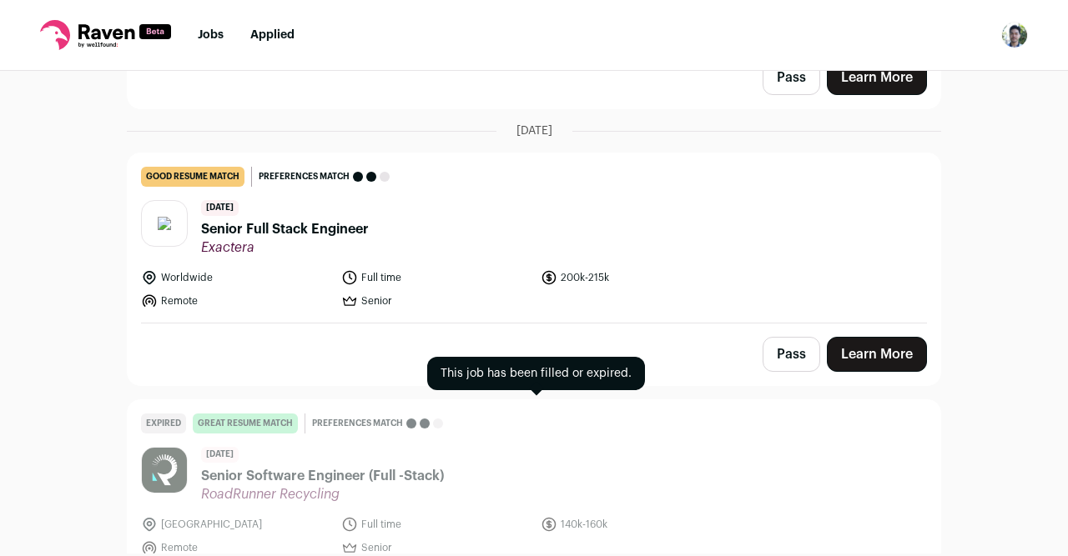
scroll to position [2162, 0]
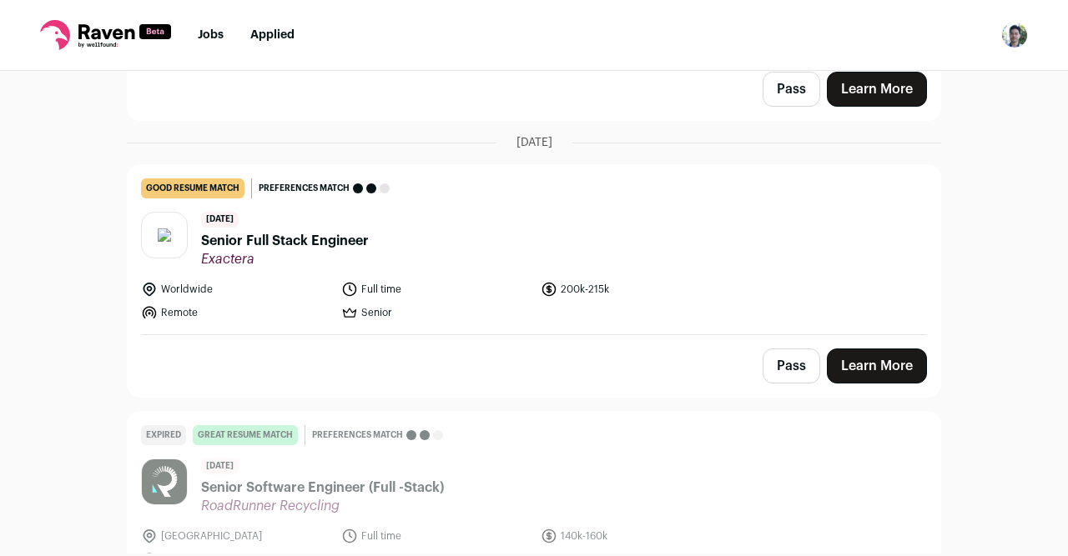
click at [402, 225] on header "[DATE] Senior Full Stack Engineer Exactera" at bounding box center [534, 240] width 786 height 56
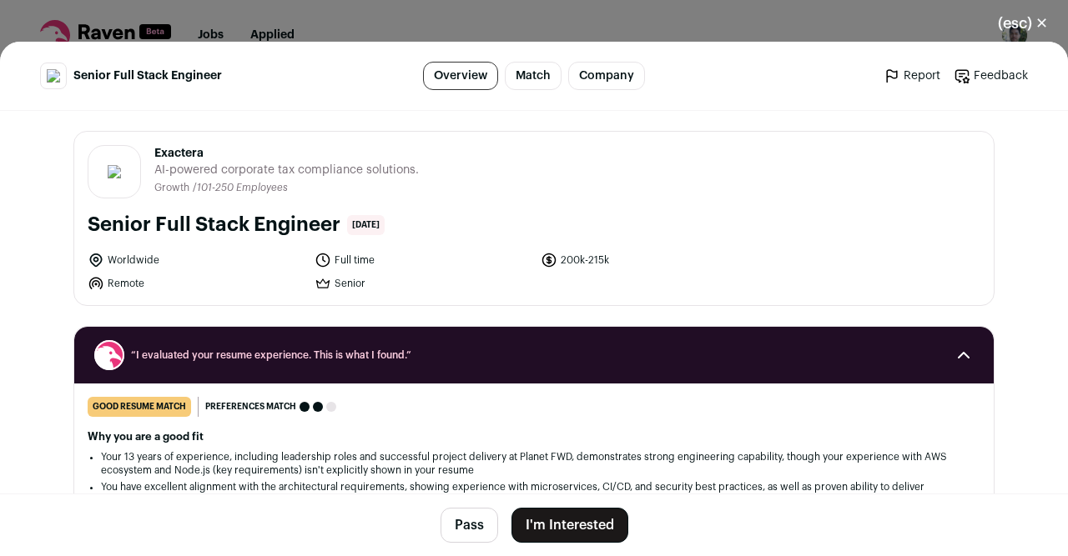
click at [463, 525] on button "Pass" at bounding box center [469, 525] width 58 height 35
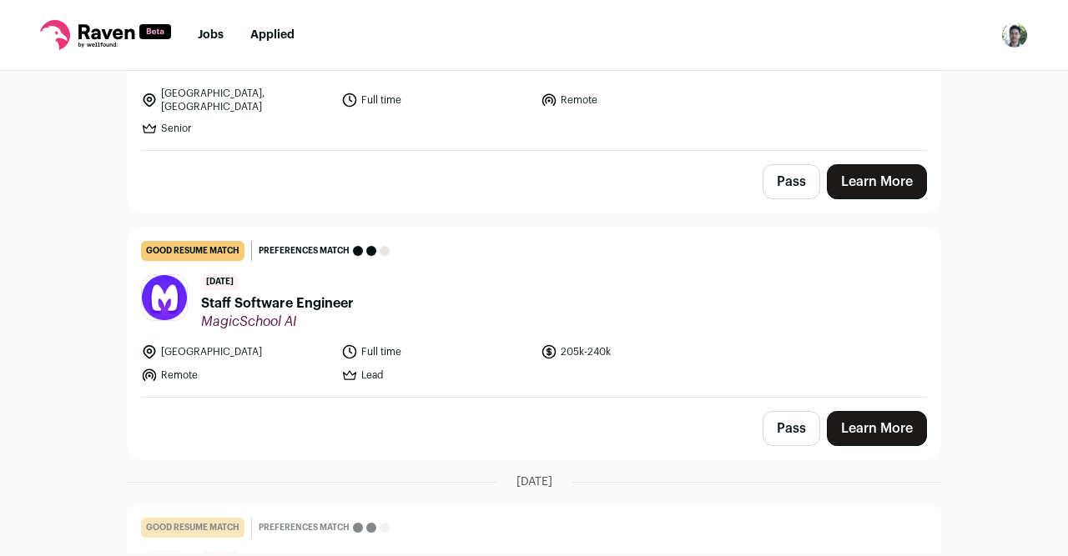
scroll to position [1802, 0]
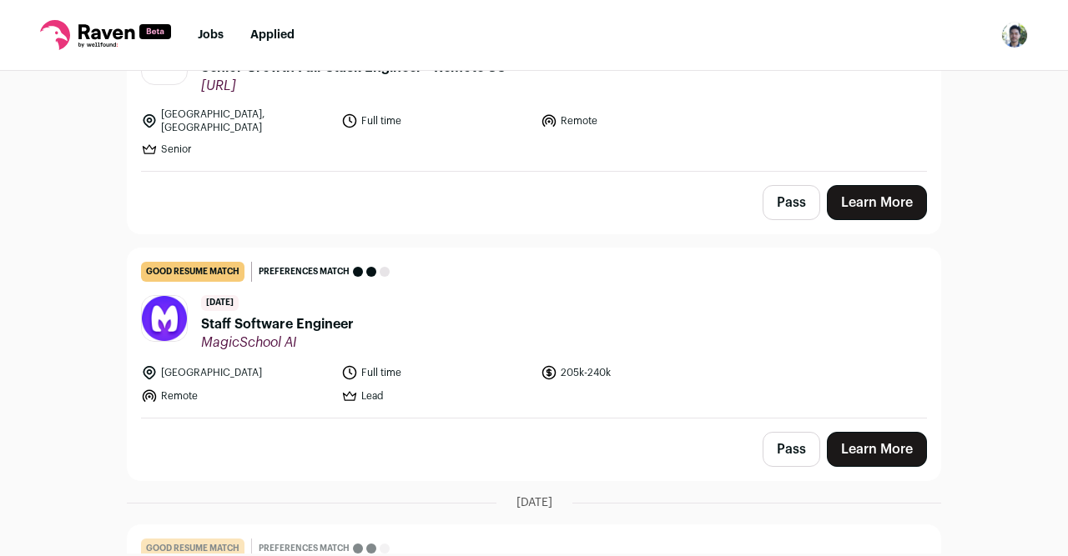
click at [445, 310] on header "[DATE] Staff Software Engineer MagicSchool AI" at bounding box center [534, 323] width 786 height 56
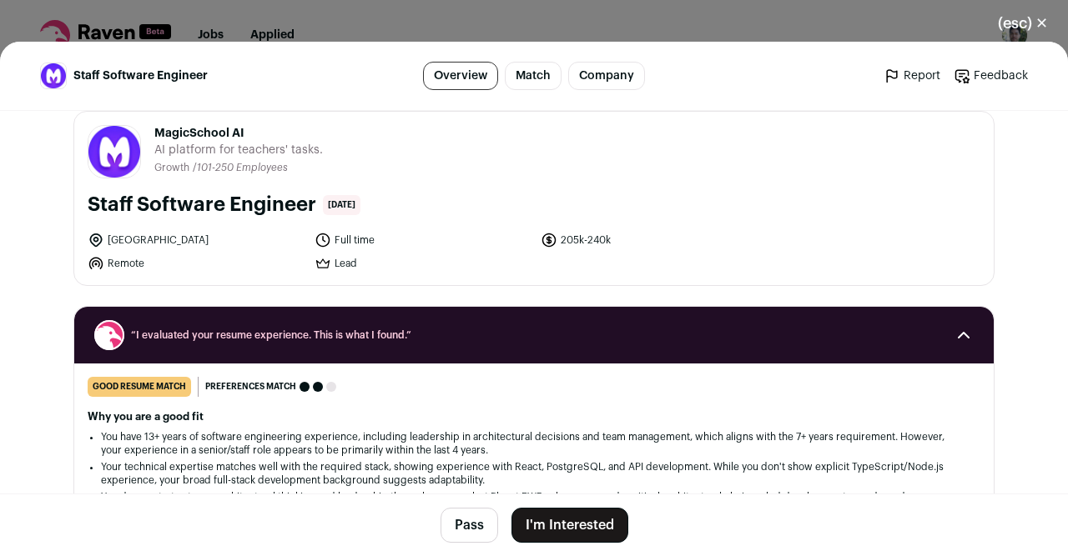
scroll to position [18, 0]
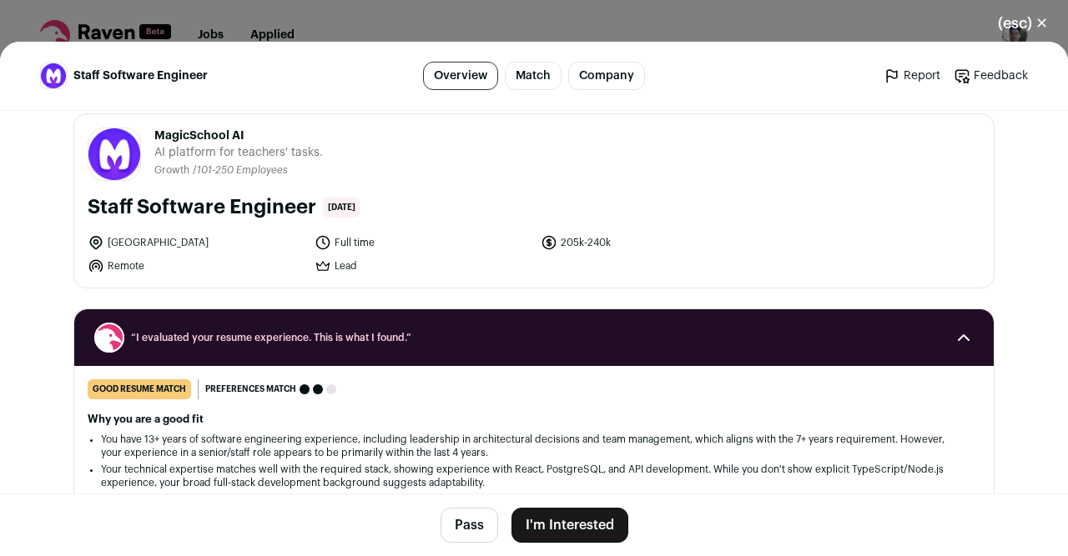
click at [469, 524] on button "Pass" at bounding box center [469, 525] width 58 height 35
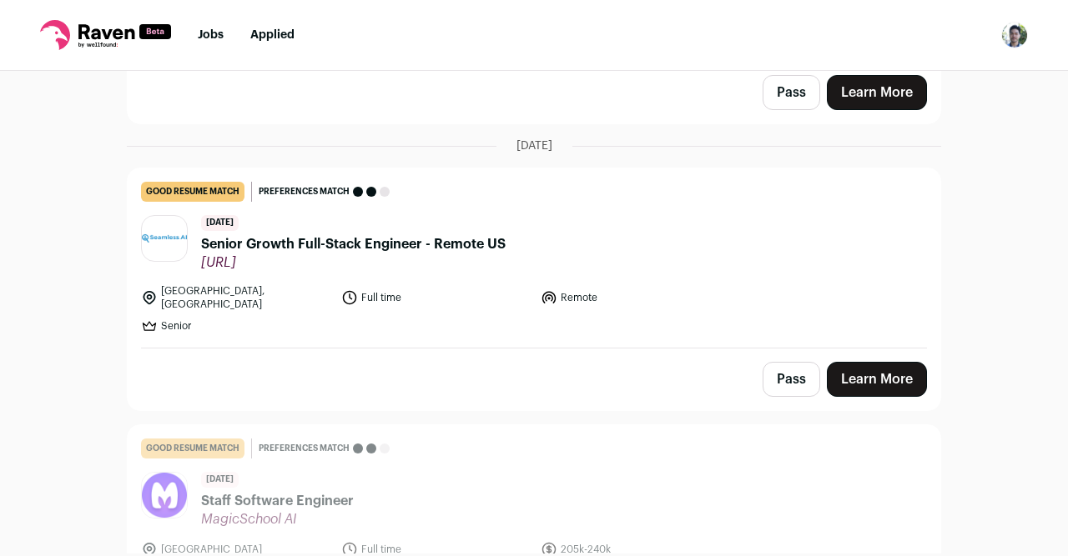
scroll to position [1623, 0]
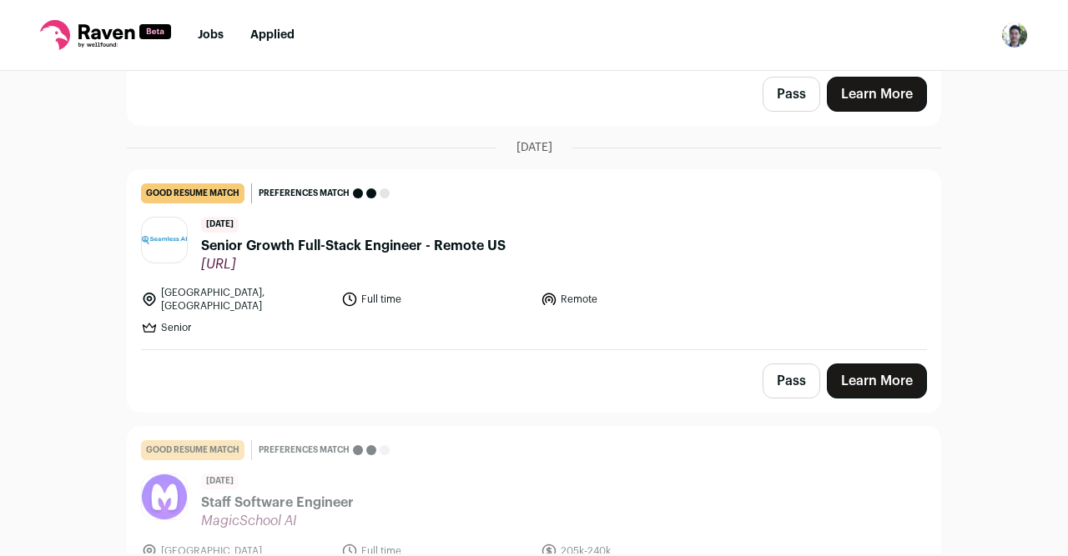
click at [456, 286] on li "Full time" at bounding box center [436, 299] width 190 height 27
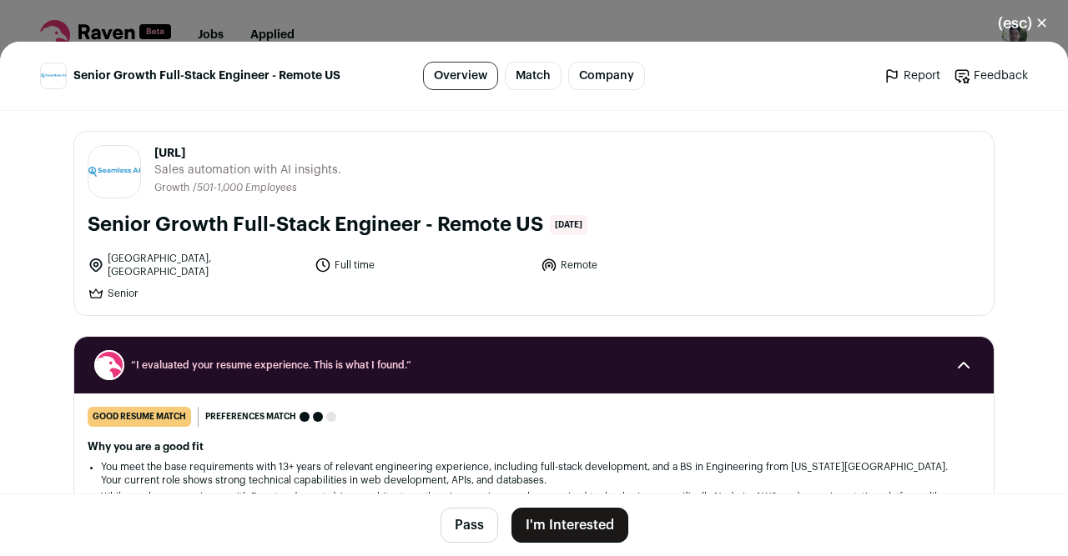
click at [465, 531] on button "Pass" at bounding box center [469, 525] width 58 height 35
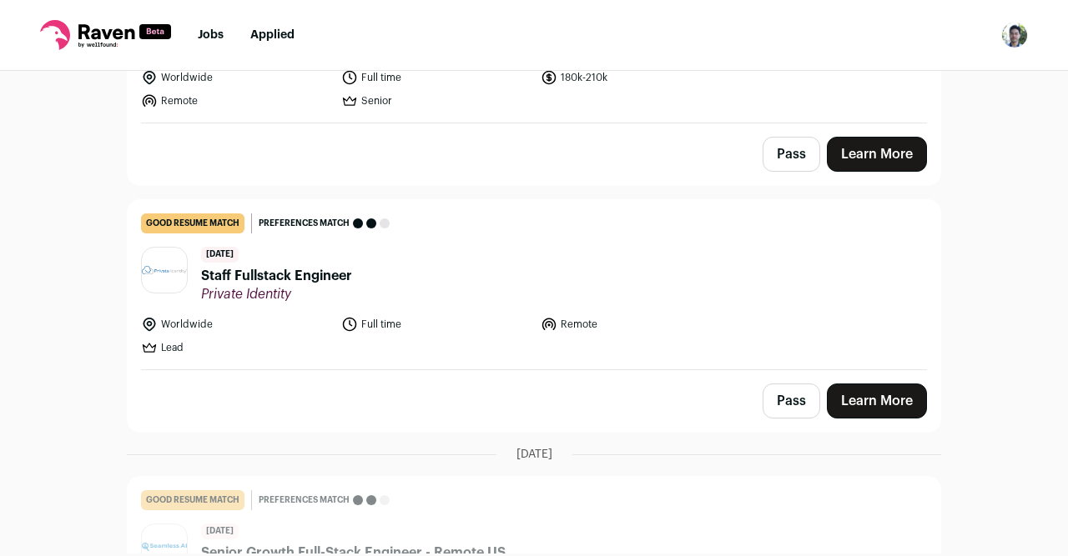
scroll to position [1304, 0]
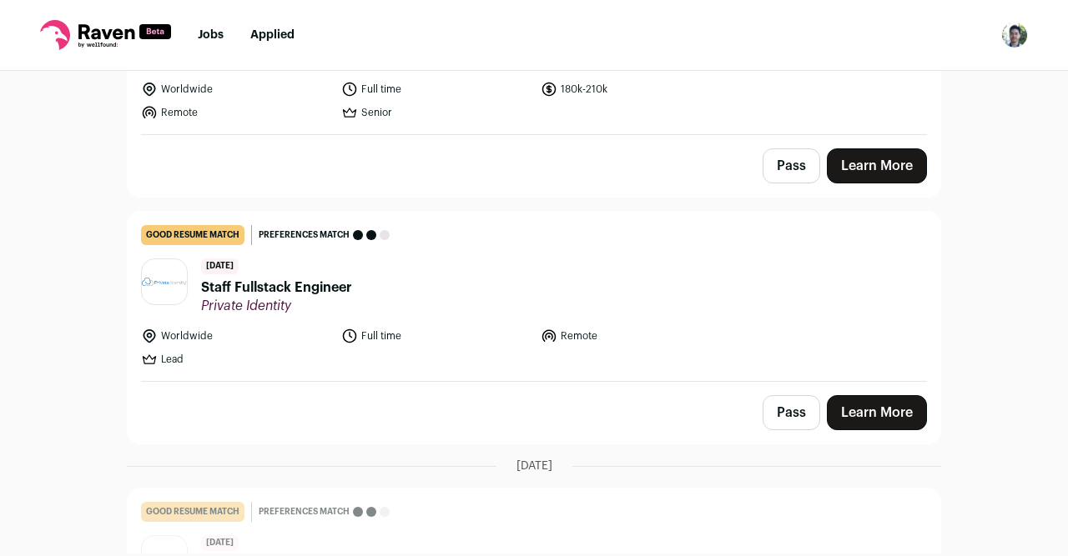
click at [418, 279] on header "[DATE] Staff Fullstack Engineer Private Identity" at bounding box center [534, 287] width 786 height 56
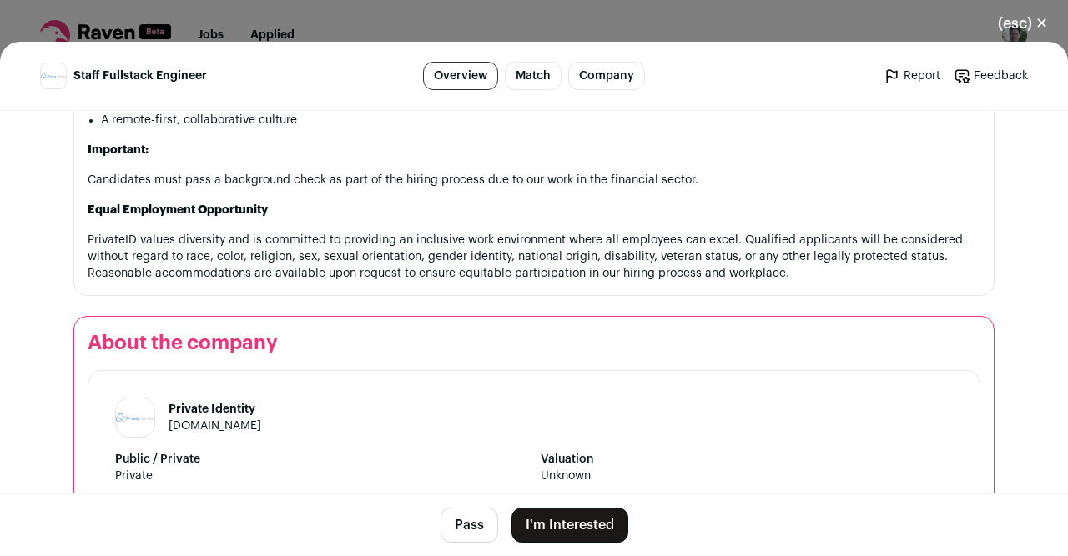
scroll to position [1711, 0]
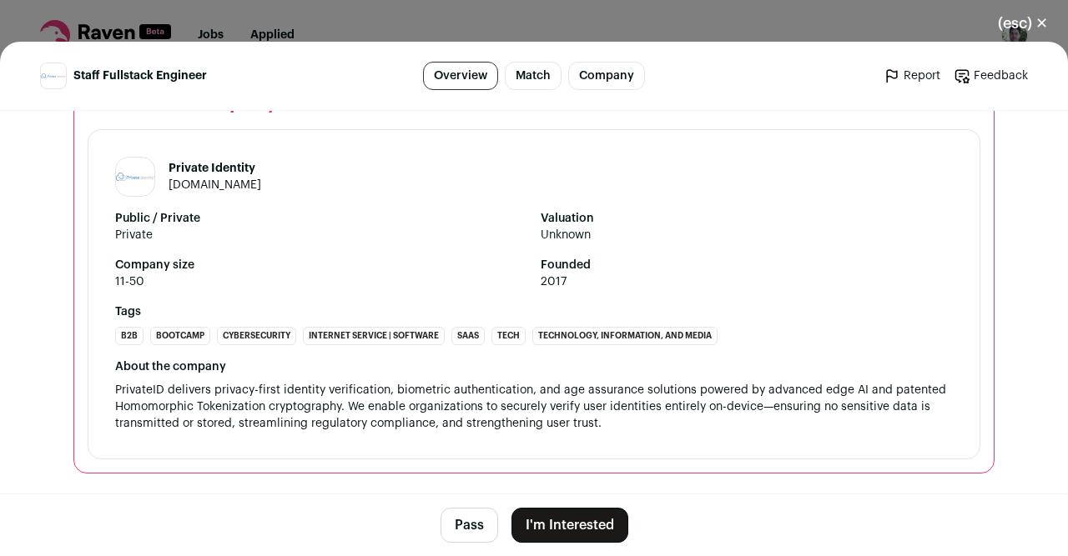
click at [481, 520] on button "Pass" at bounding box center [469, 525] width 58 height 35
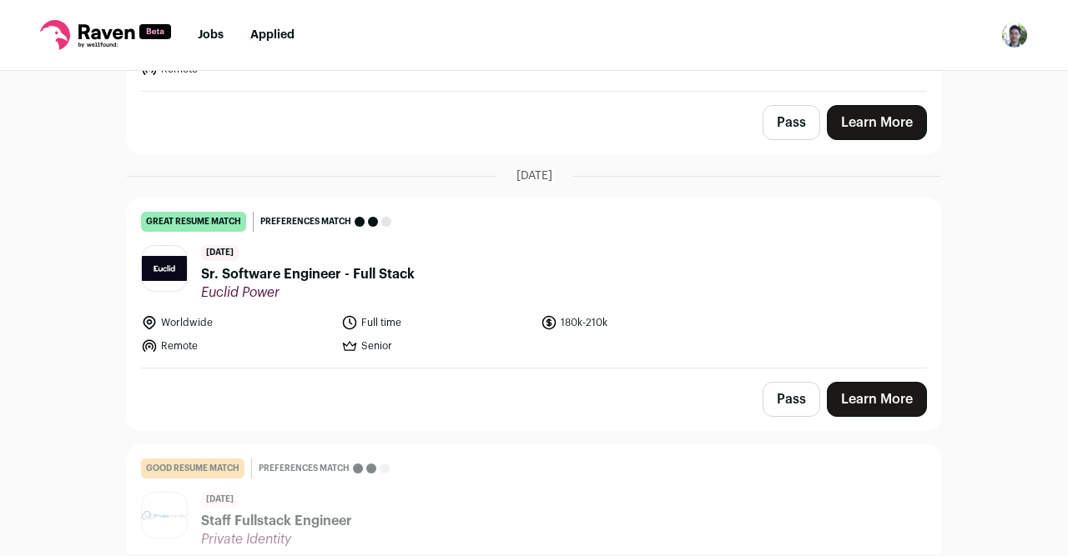
scroll to position [947, 0]
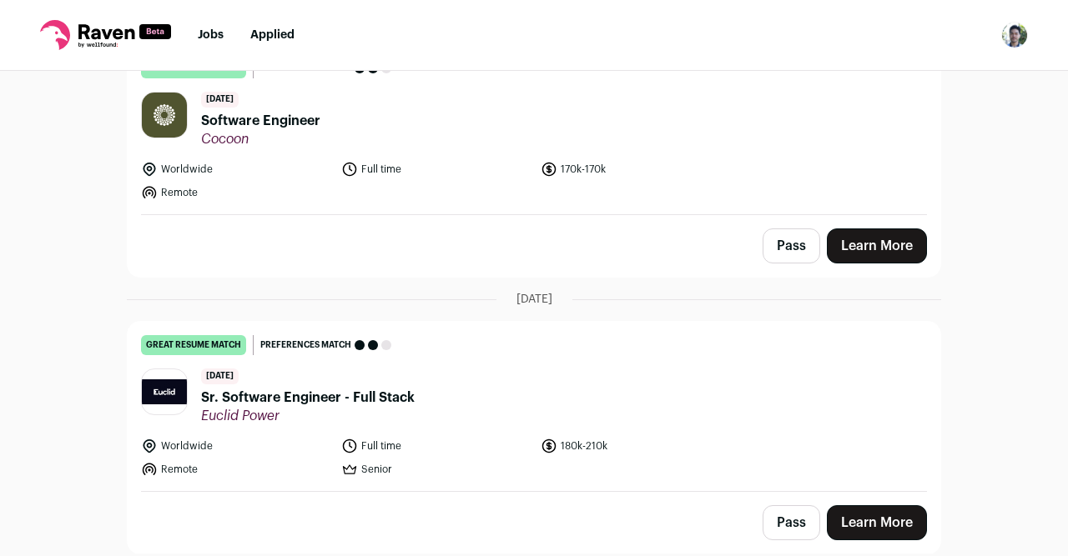
click at [503, 384] on header "[DATE] Sr. Software Engineer - Full Stack Euclid Power" at bounding box center [534, 397] width 786 height 56
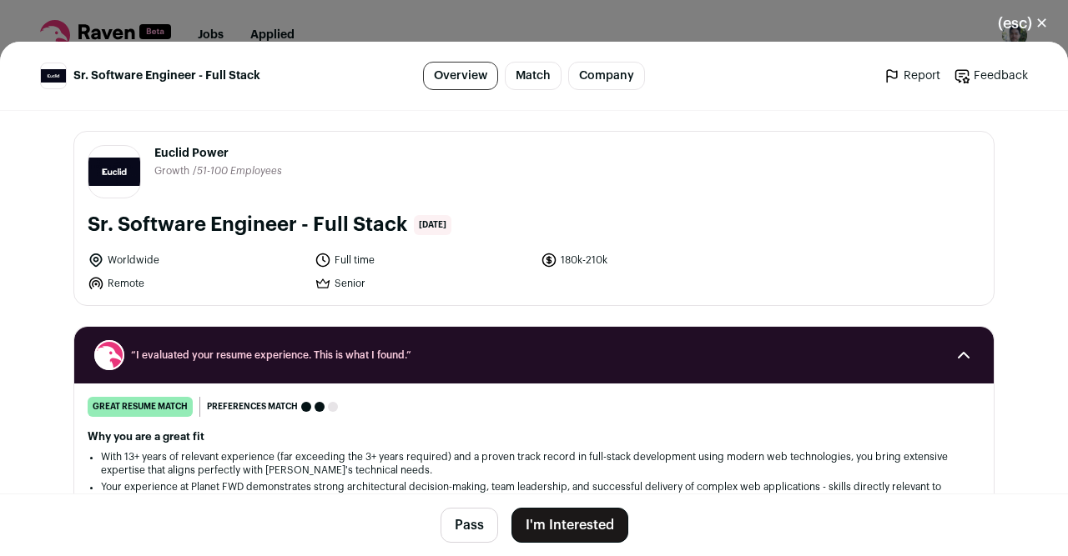
click at [481, 525] on button "Pass" at bounding box center [469, 525] width 58 height 35
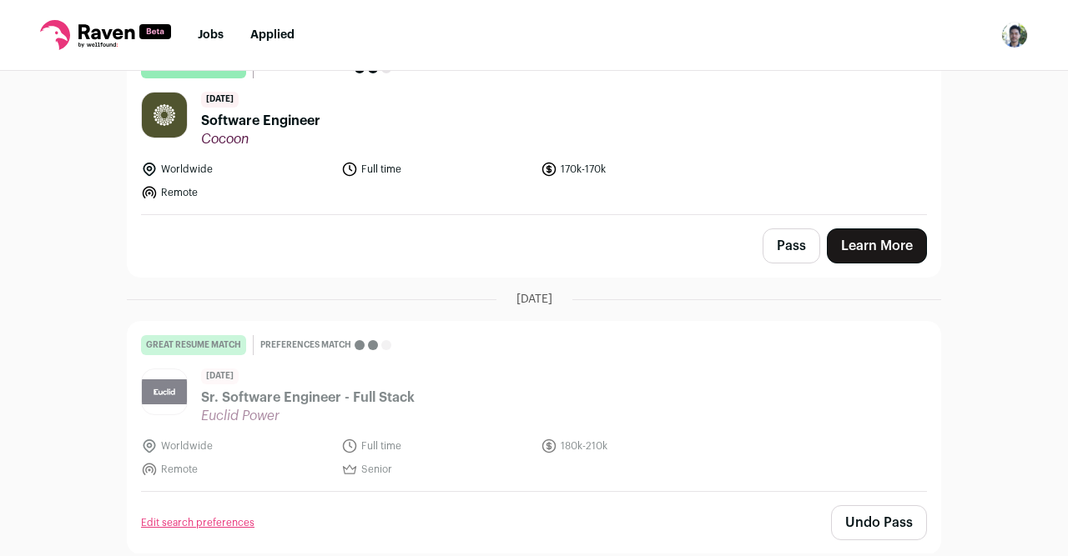
scroll to position [782, 0]
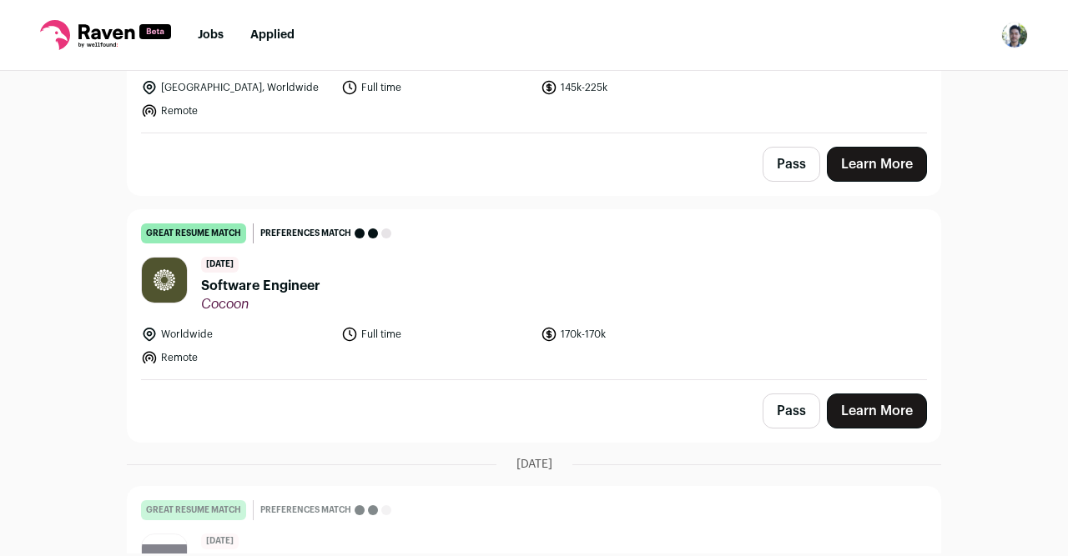
click at [494, 289] on header "[DATE] Software Engineer [GEOGRAPHIC_DATA]" at bounding box center [534, 285] width 786 height 56
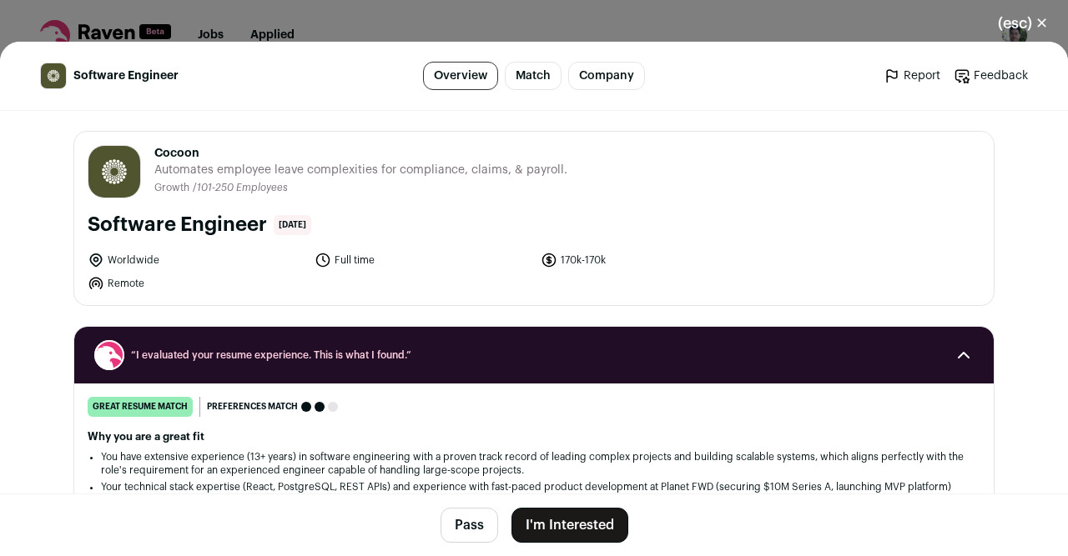
click at [480, 536] on button "Pass" at bounding box center [469, 525] width 58 height 35
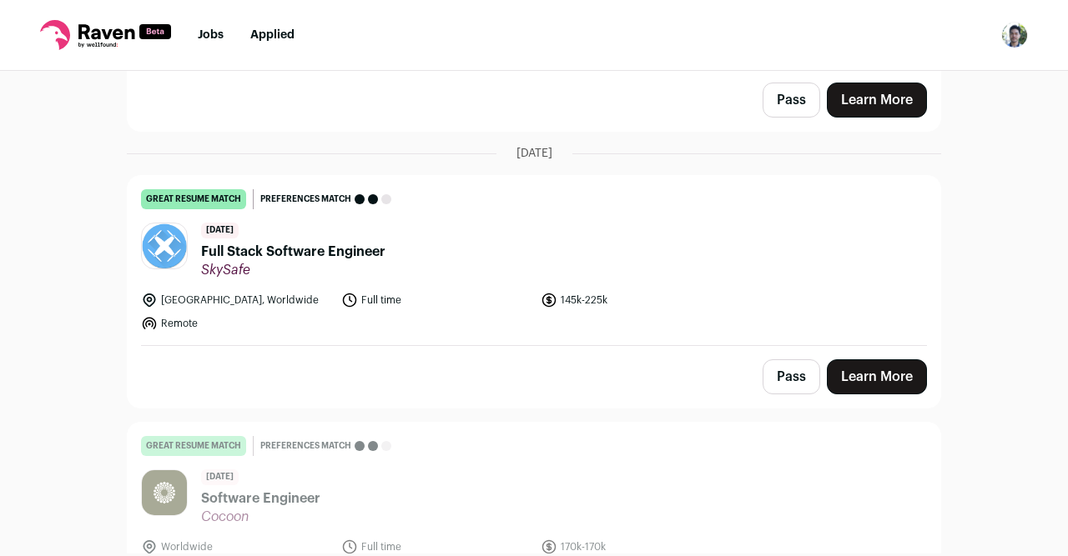
scroll to position [567, 0]
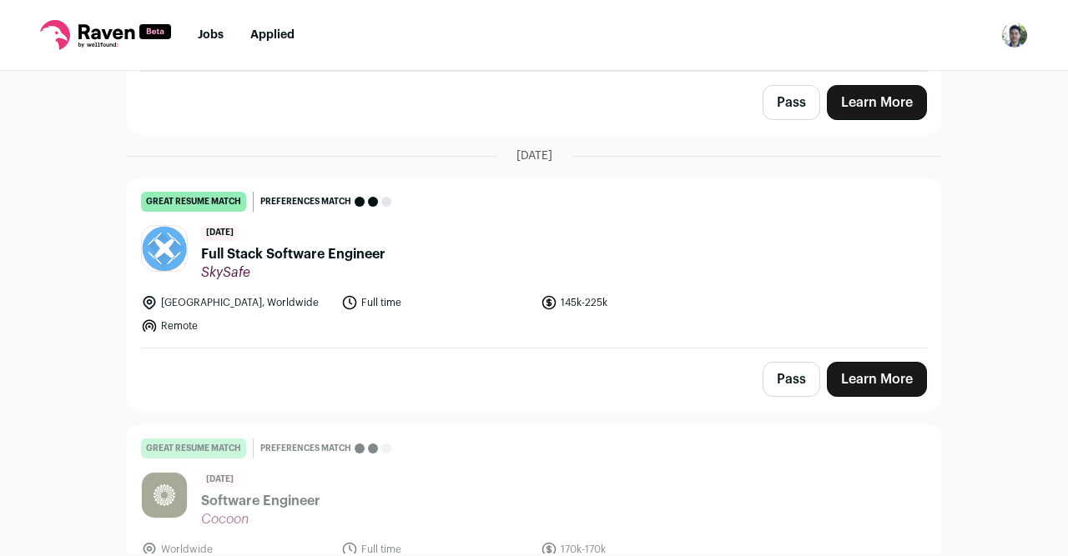
click at [448, 234] on header "[DATE] Full Stack Software Engineer SkySafe" at bounding box center [534, 253] width 786 height 56
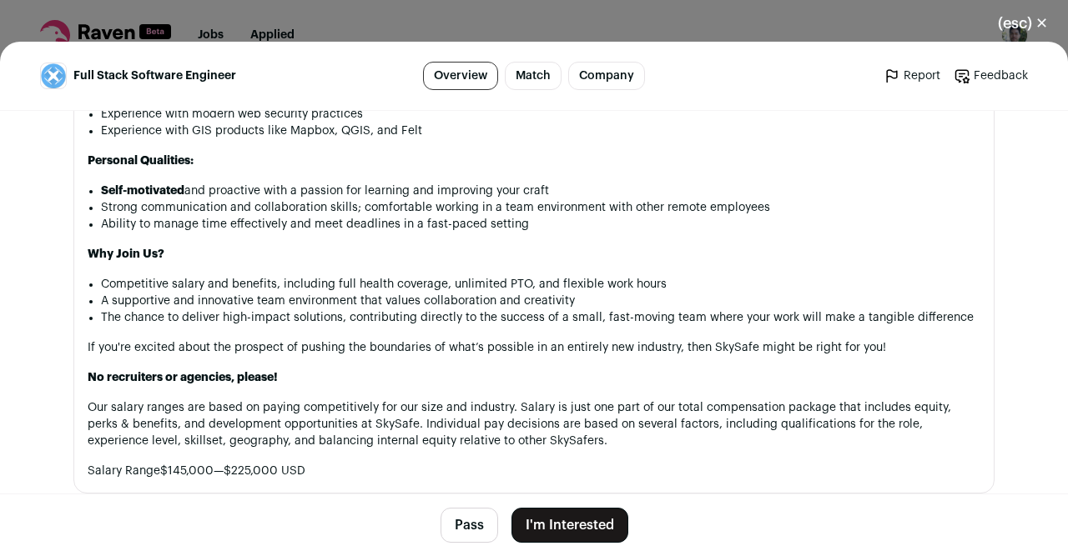
scroll to position [1566, 0]
click at [471, 519] on button "Pass" at bounding box center [469, 525] width 58 height 35
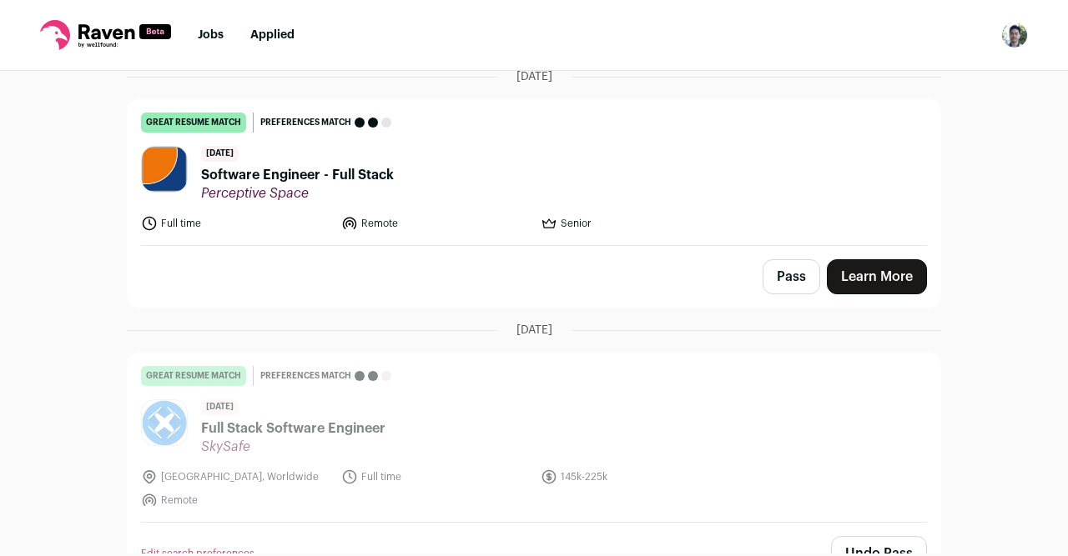
scroll to position [304, 0]
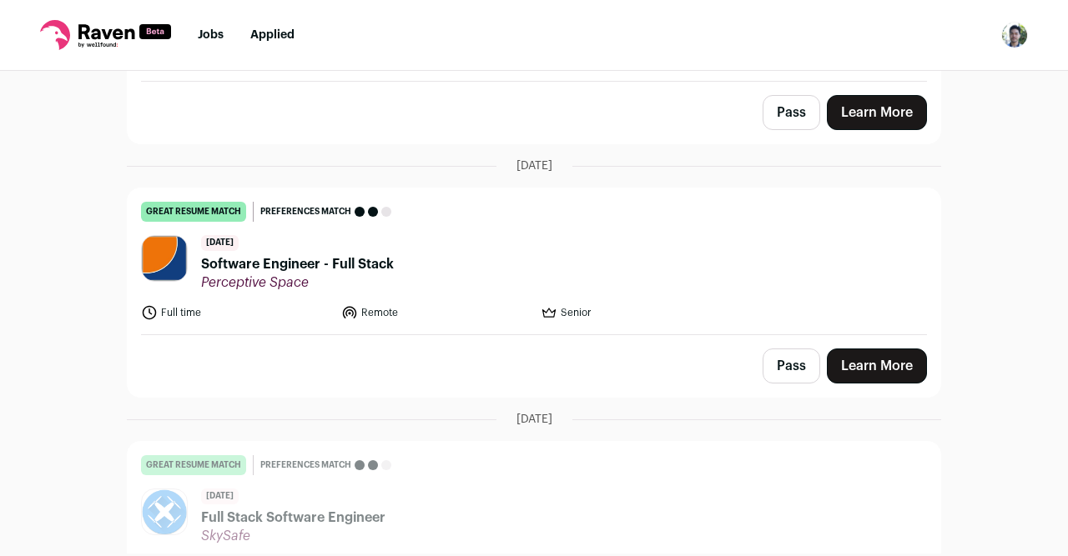
click at [470, 272] on header "[DATE] Software Engineer - Full Stack Perceptive Space" at bounding box center [534, 263] width 786 height 56
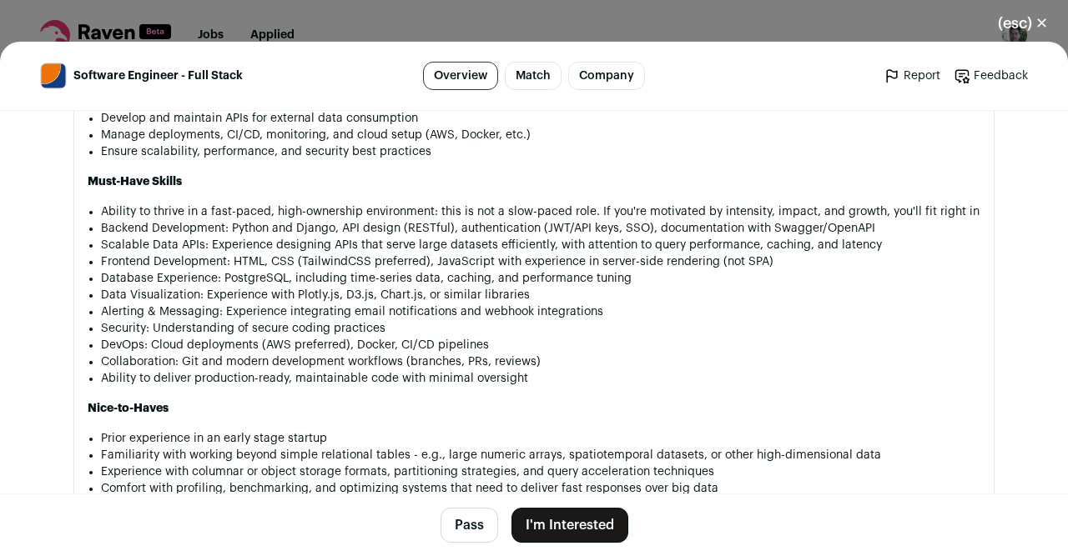
scroll to position [1368, 0]
click at [467, 525] on button "Pass" at bounding box center [469, 525] width 58 height 35
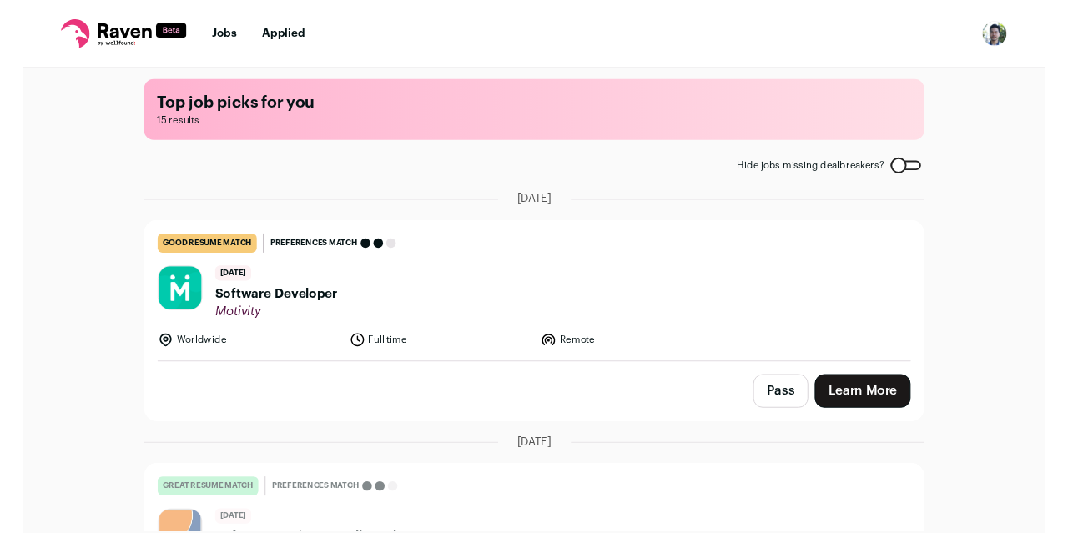
scroll to position [0, 0]
